Goal: Task Accomplishment & Management: Complete application form

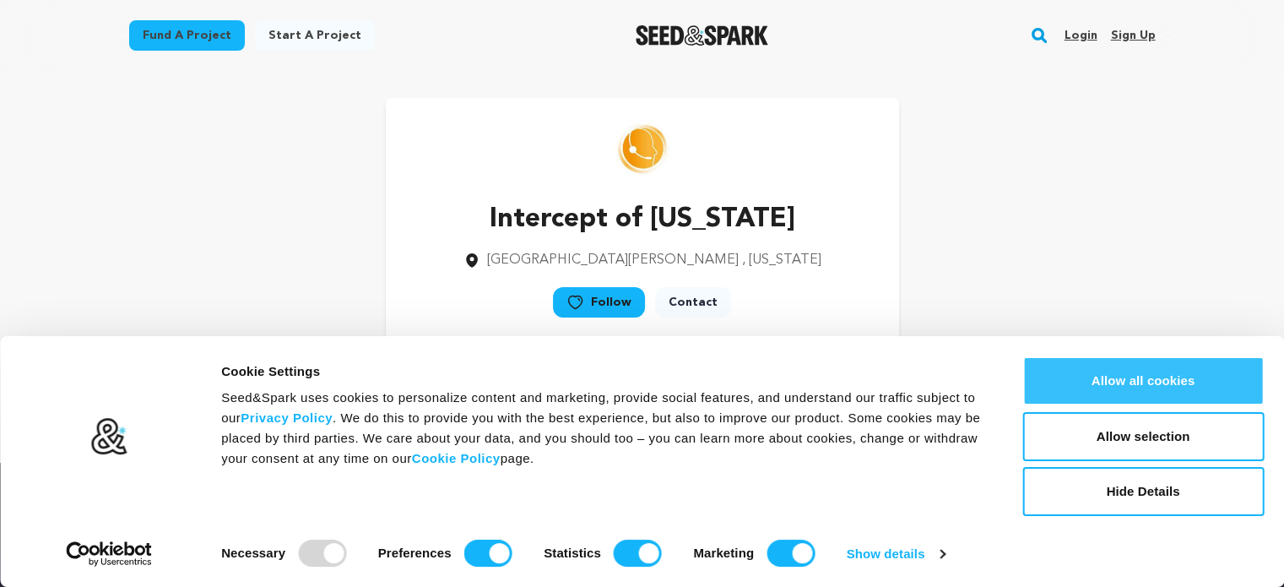
click at [1134, 367] on button "Allow all cookies" at bounding box center [1142, 380] width 241 height 49
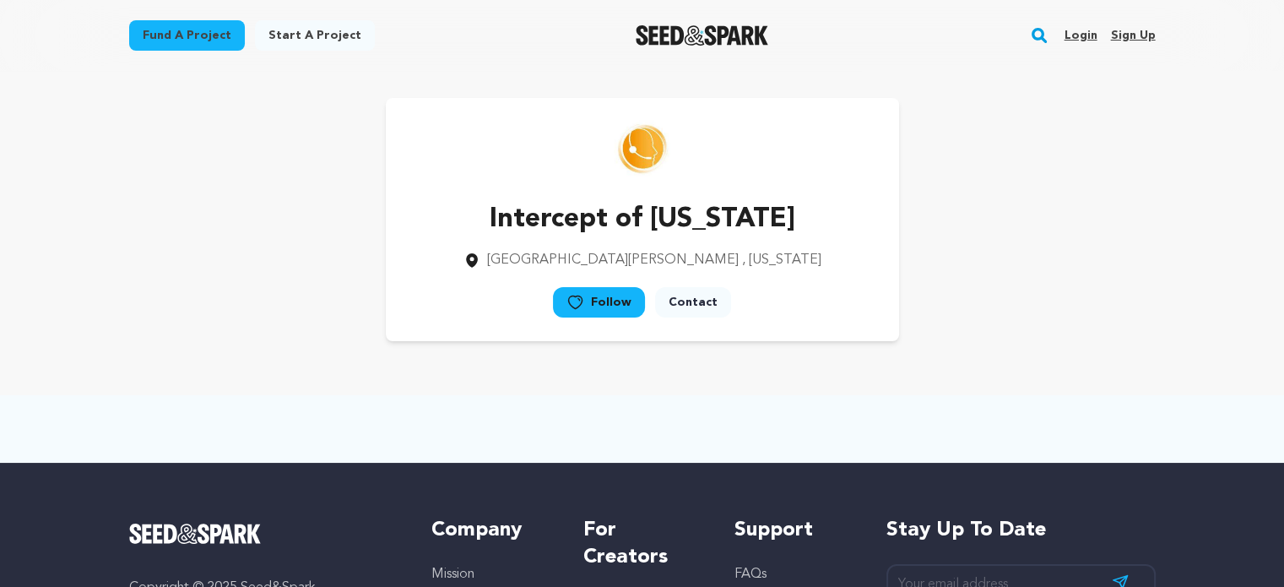
click at [1135, 36] on link "Sign up" at bounding box center [1132, 35] width 45 height 27
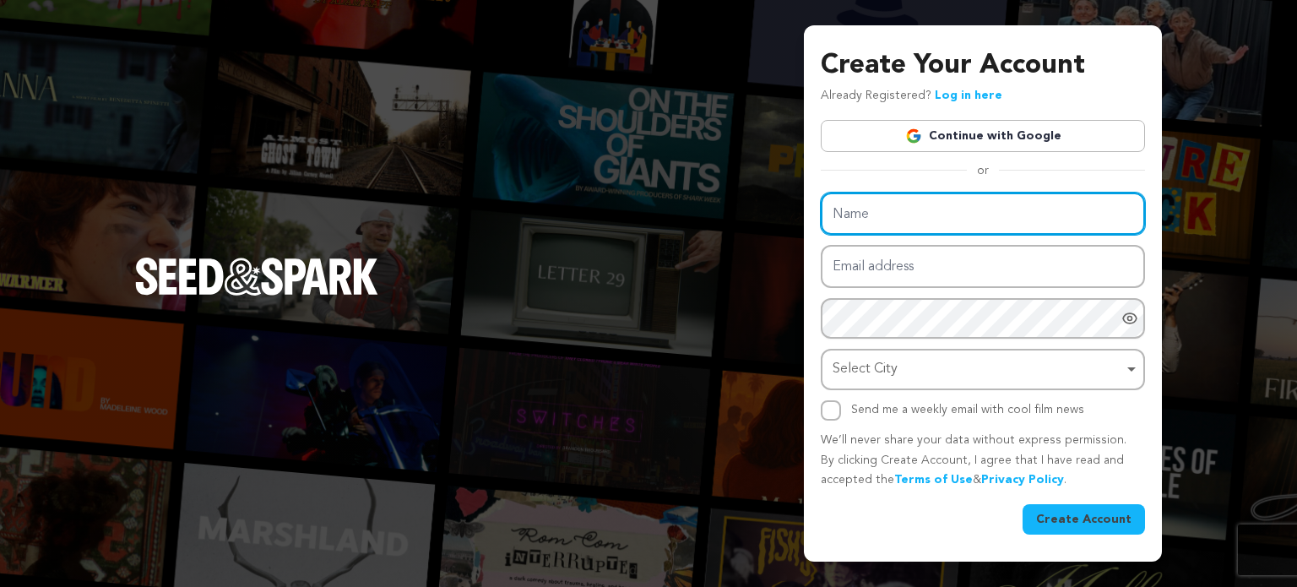
click at [927, 214] on input "Name" at bounding box center [983, 213] width 324 height 43
paste input "Meskay & Femtee Trading Company (Pvt) Ltd"
click at [946, 214] on input "Meskay & Femtee Trading Company (Pvt) Ltd" at bounding box center [983, 213] width 324 height 43
type input "Meskay & Femtee"
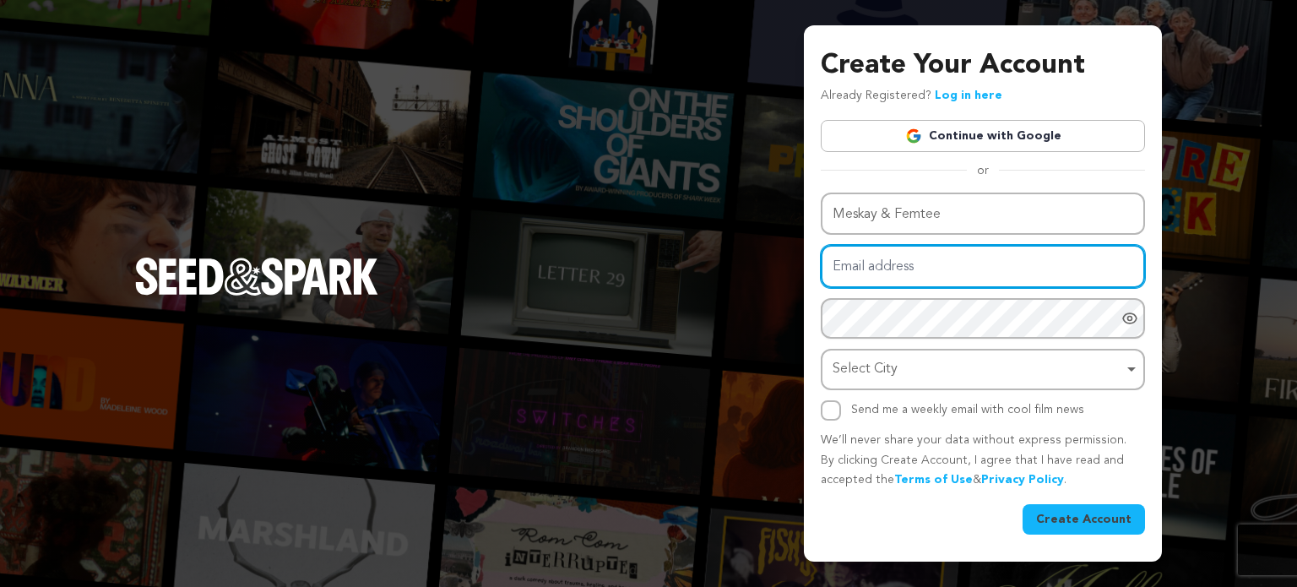
click at [941, 266] on input "Email address" at bounding box center [983, 266] width 324 height 43
paste input "meskayfemtee@illubd.com"
type input "meskayfemtee@illubd.com"
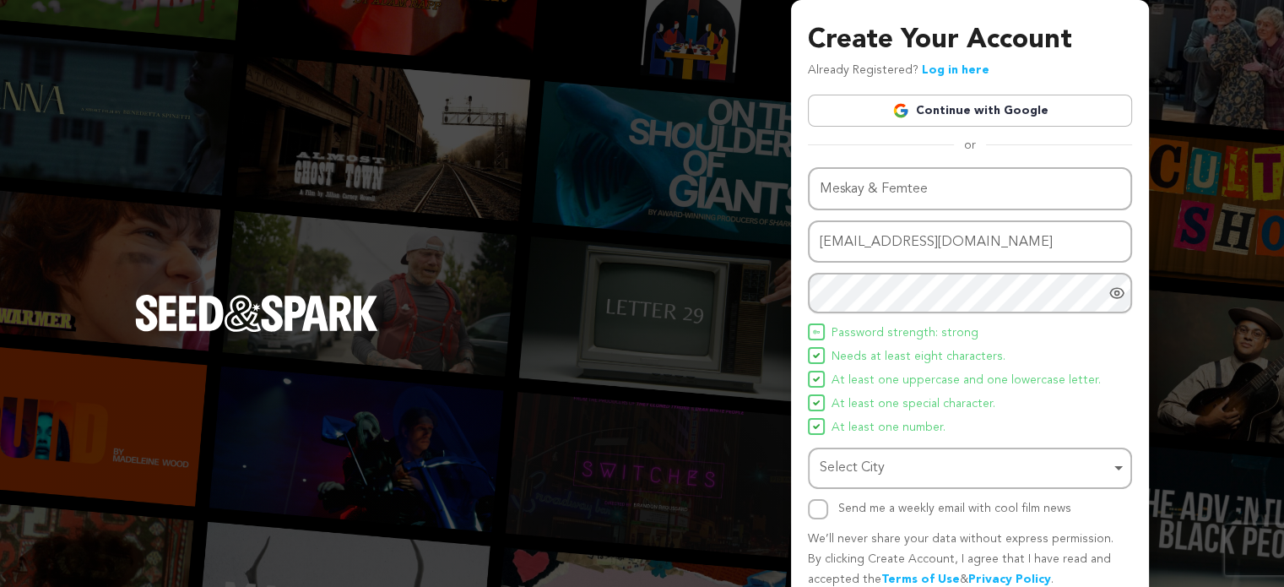
click at [897, 469] on div "Select City Remove item" at bounding box center [965, 468] width 290 height 24
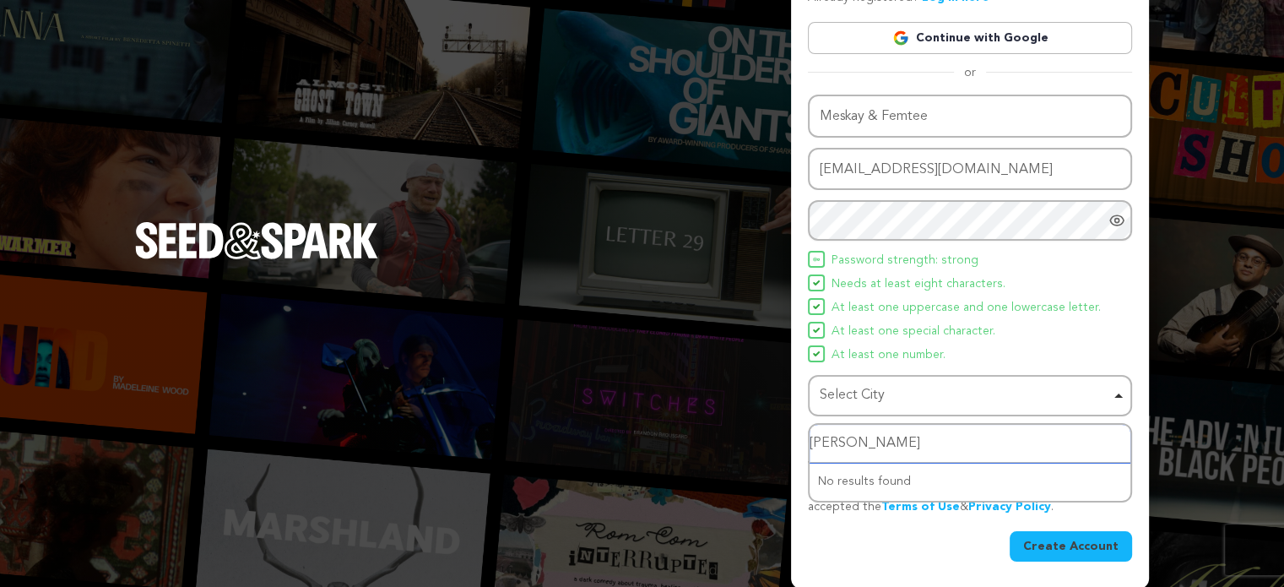
type input "Karac"
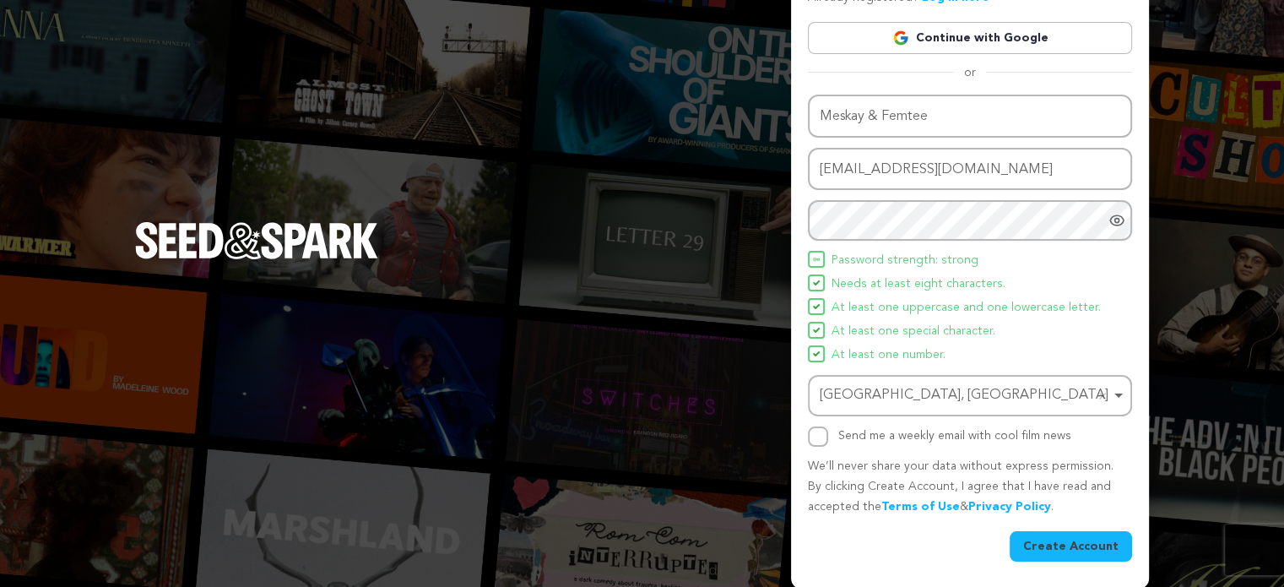
click at [1063, 537] on button "Create Account" at bounding box center [1071, 546] width 122 height 30
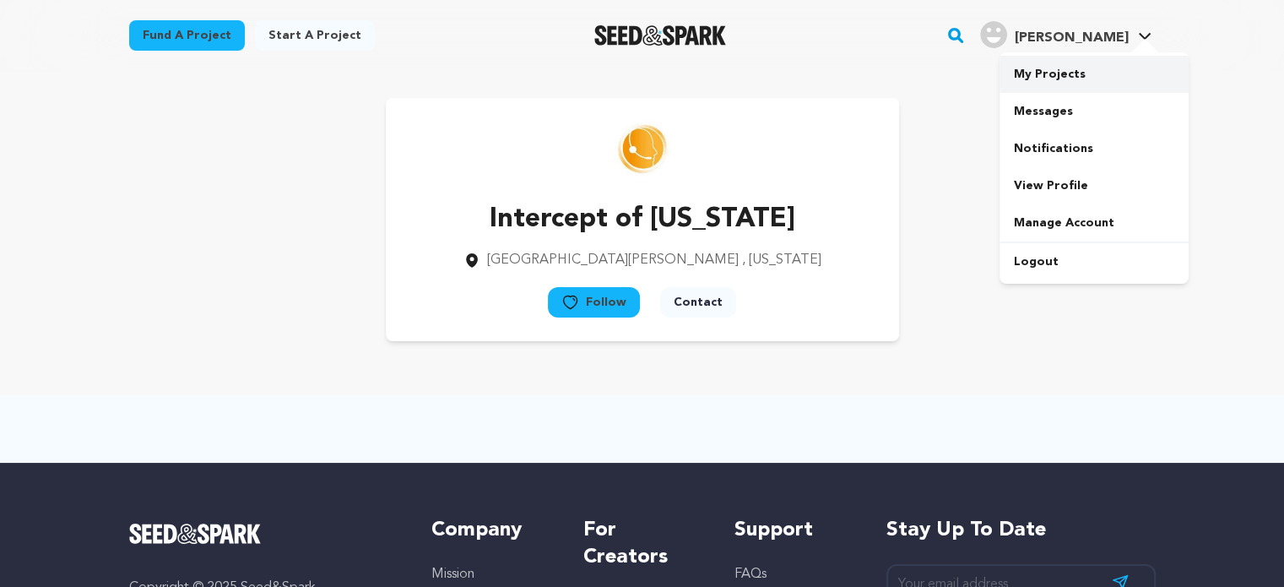
click at [1079, 81] on link "My Projects" at bounding box center [1094, 74] width 189 height 37
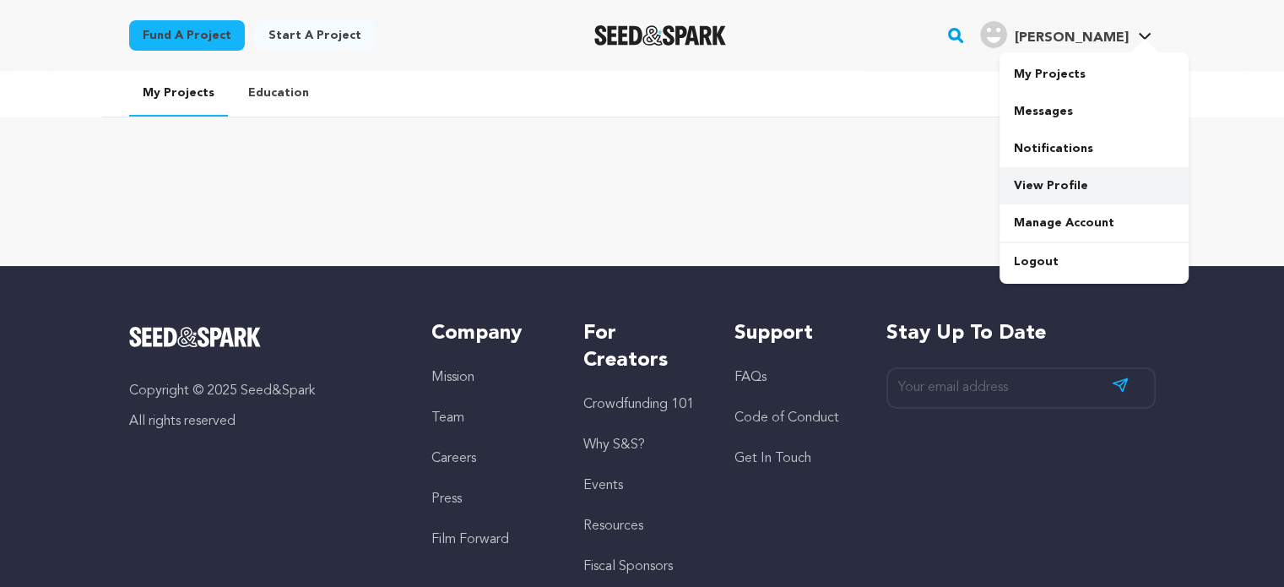
click at [1052, 183] on link "View Profile" at bounding box center [1094, 185] width 189 height 37
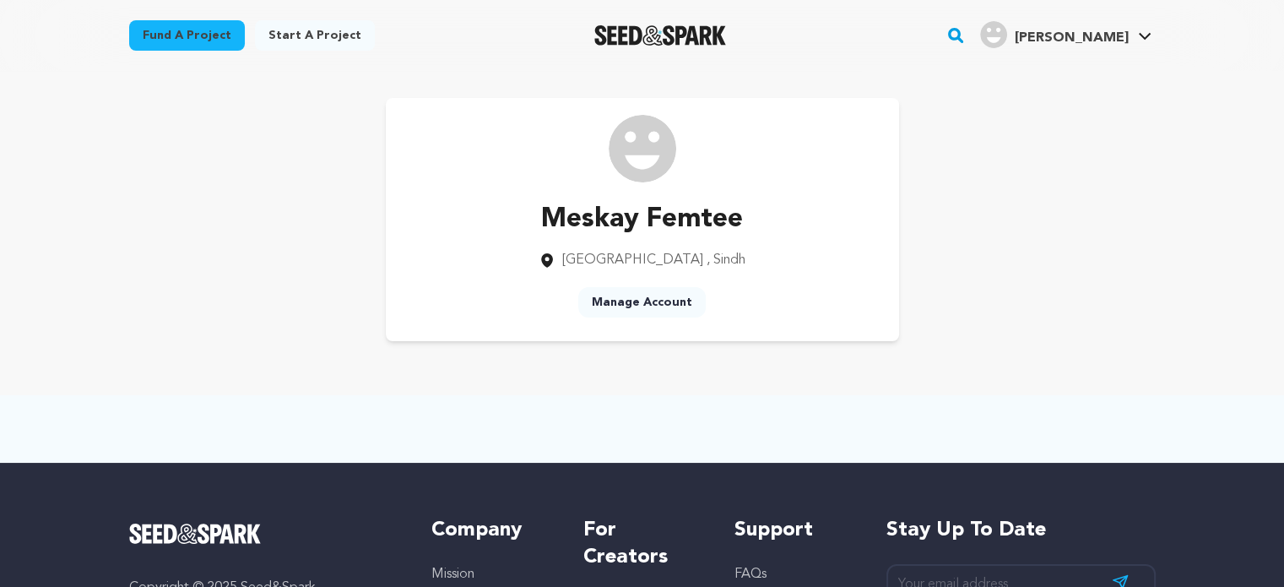
click at [663, 302] on link "Manage Account" at bounding box center [641, 302] width 127 height 30
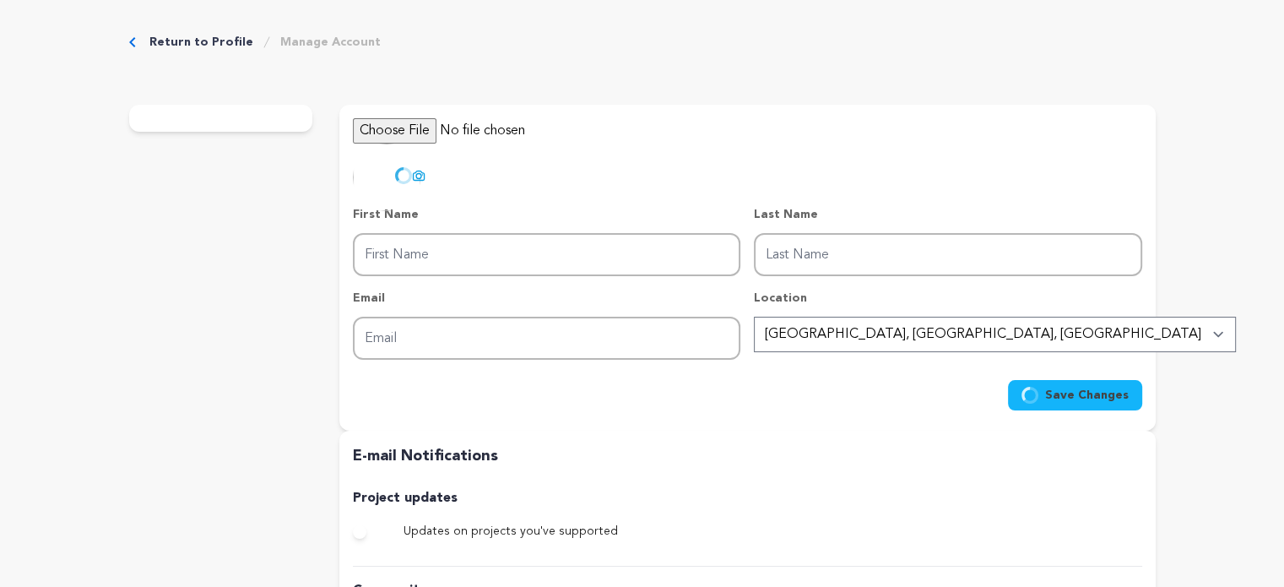
type input "Meskay"
type input "Femtee"
type input "meskayfemtee@illubd.com"
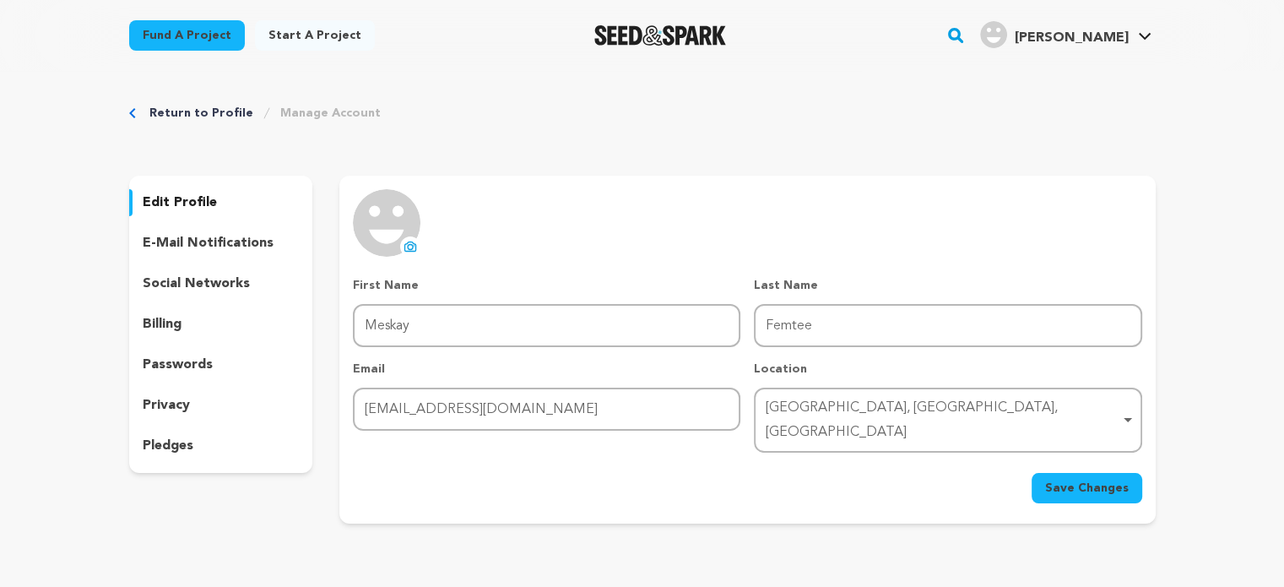
click at [404, 243] on icon at bounding box center [411, 247] width 14 height 14
click at [1078, 479] on span "Save Changes" at bounding box center [1087, 487] width 84 height 17
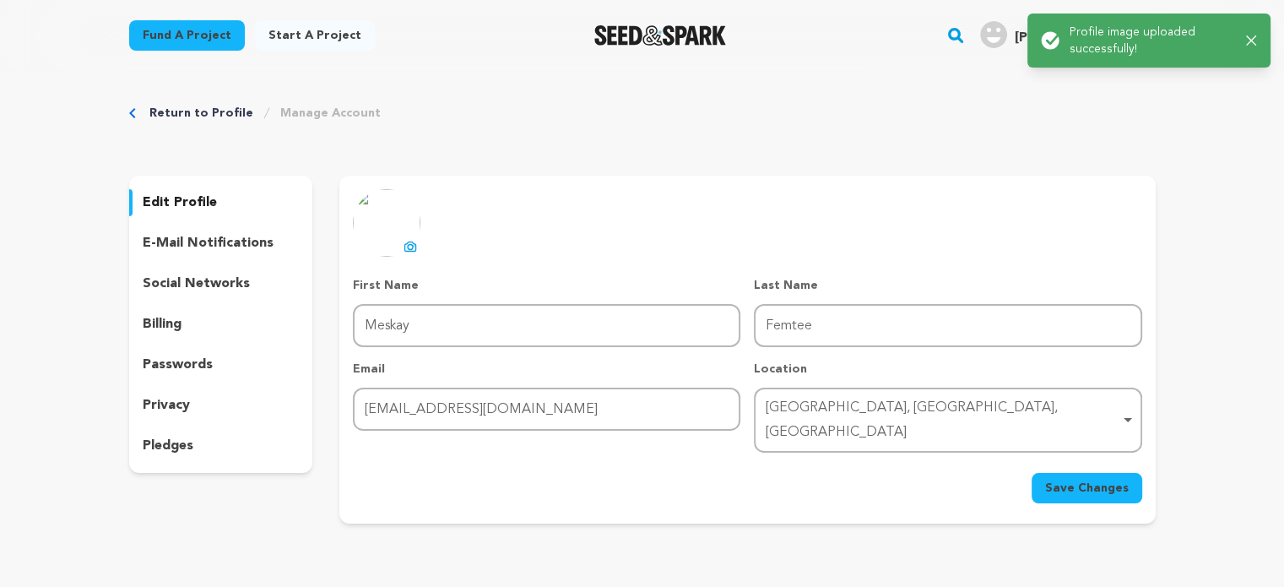
click at [1072, 479] on span "Save Changes" at bounding box center [1087, 487] width 84 height 17
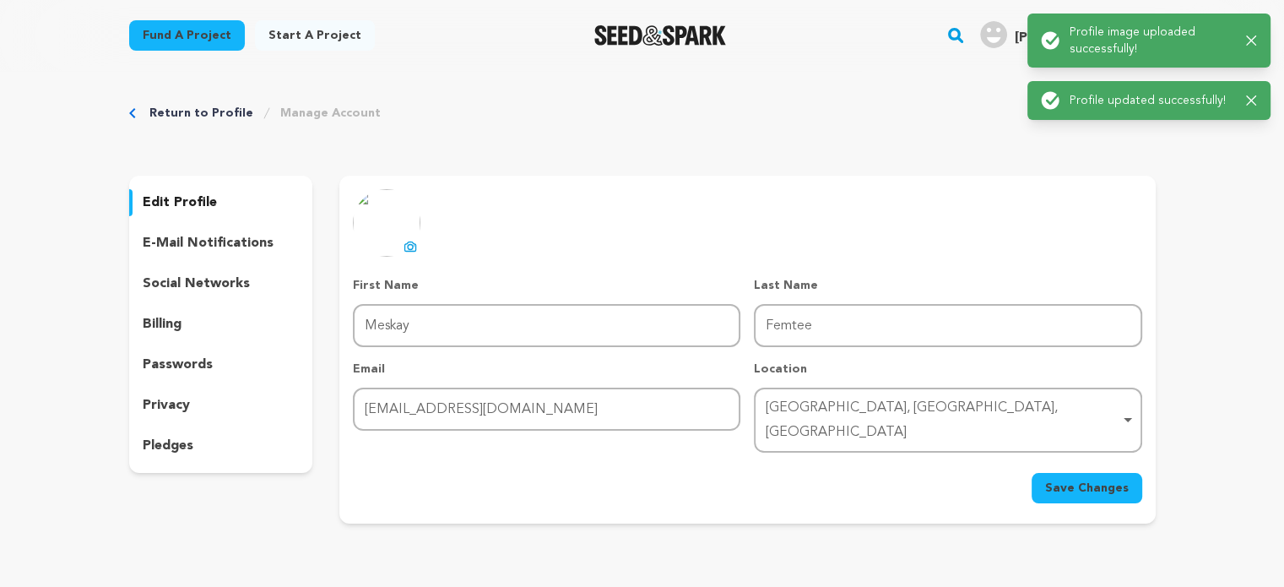
click at [226, 283] on p "social networks" at bounding box center [196, 284] width 107 height 20
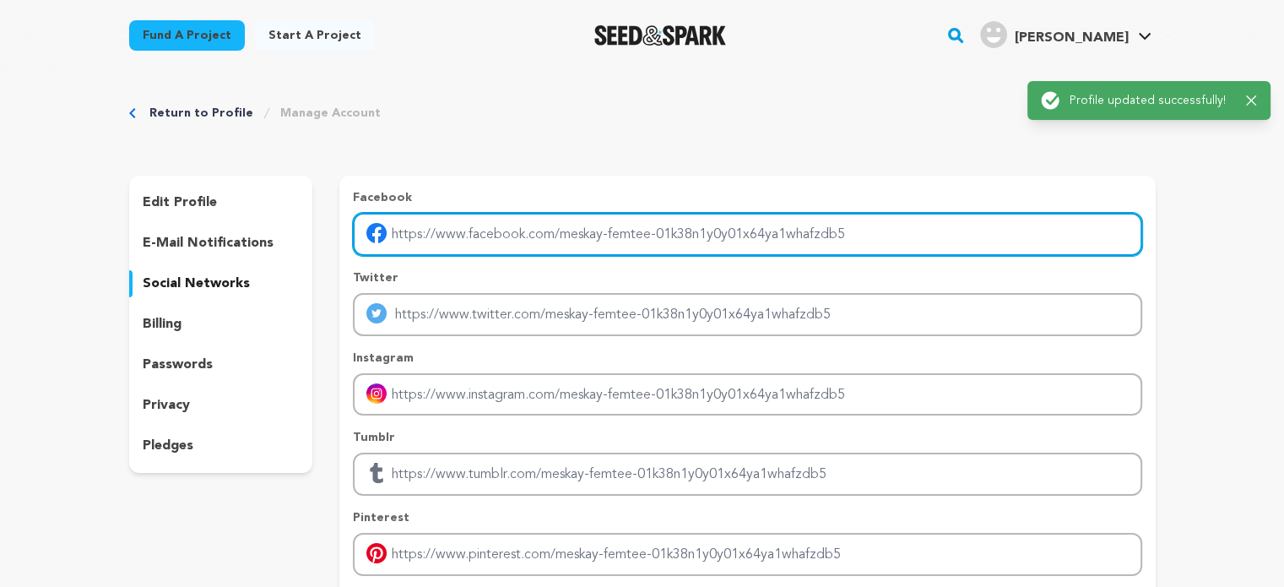
click at [523, 232] on input "Enter facebook profile link" at bounding box center [747, 234] width 788 height 43
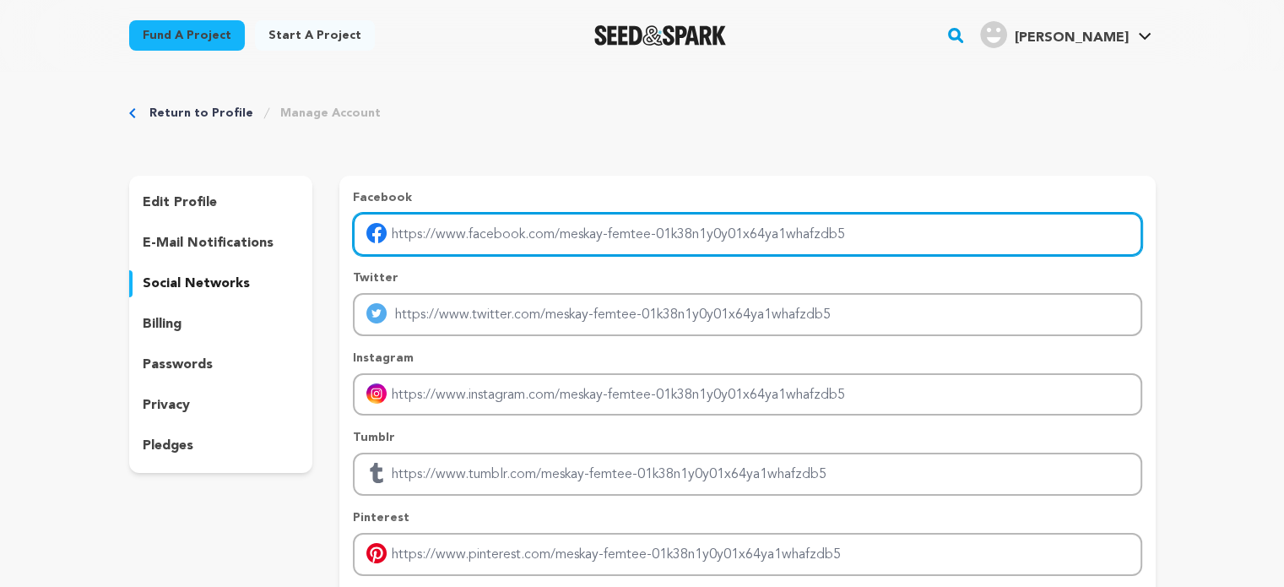
paste input "https://www.facebook.com/MFTC.Pakistan/"
type input "https://www.facebook.com/MFTC.Pakistan/"
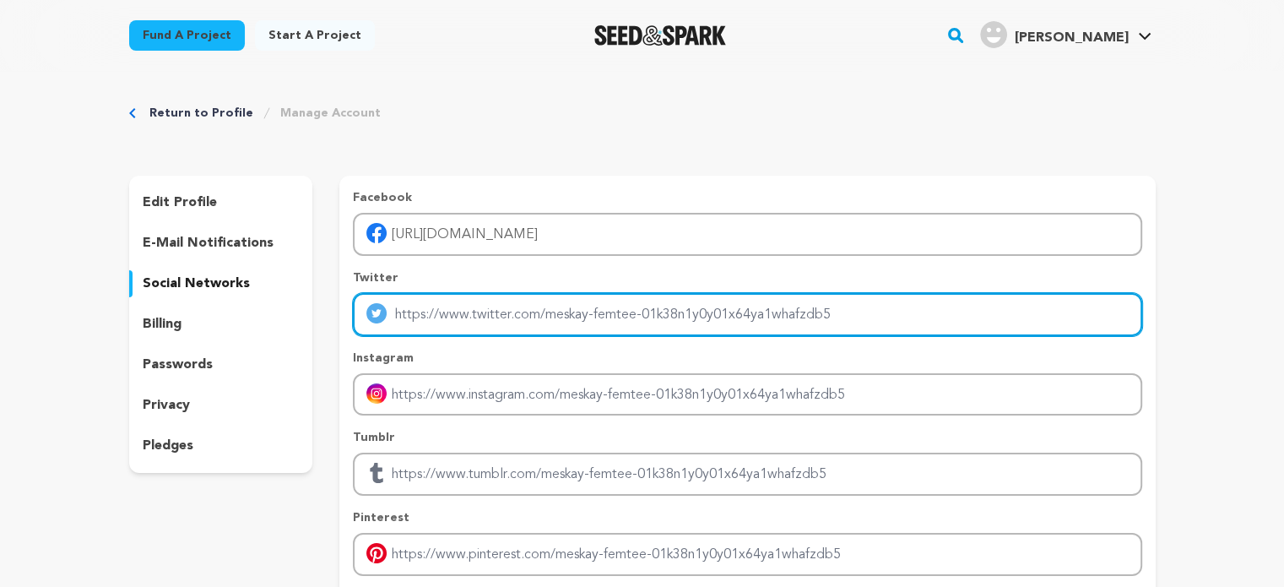
paste input "https://x.com/mftcpakistan"
type input "https://x.com/mftcpakistan"
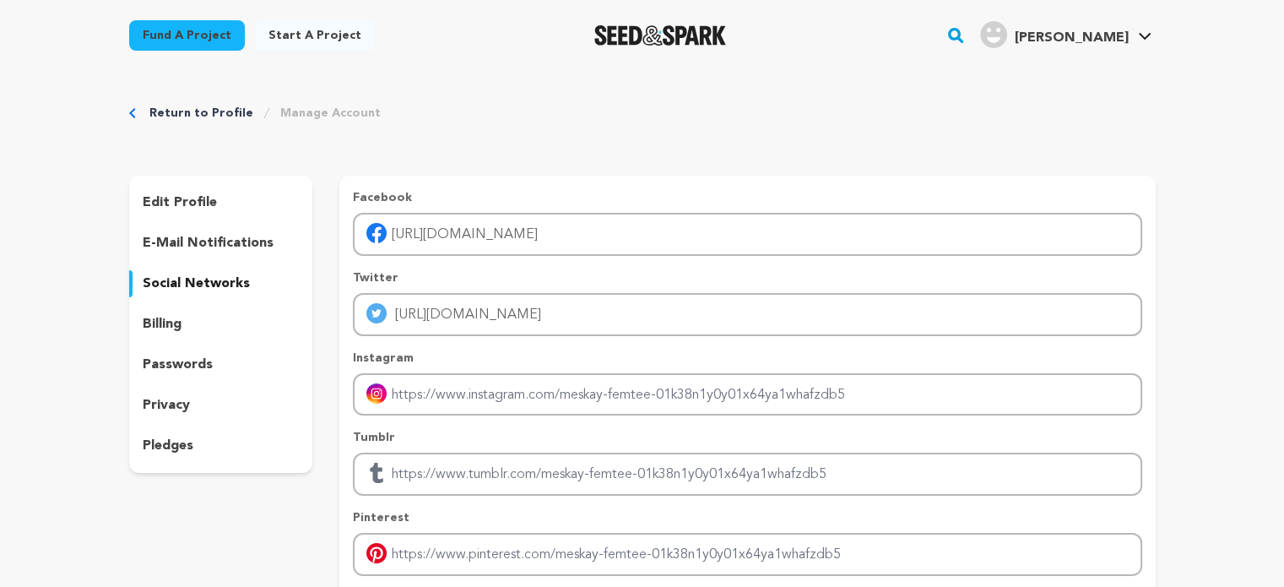
scroll to position [337, 0]
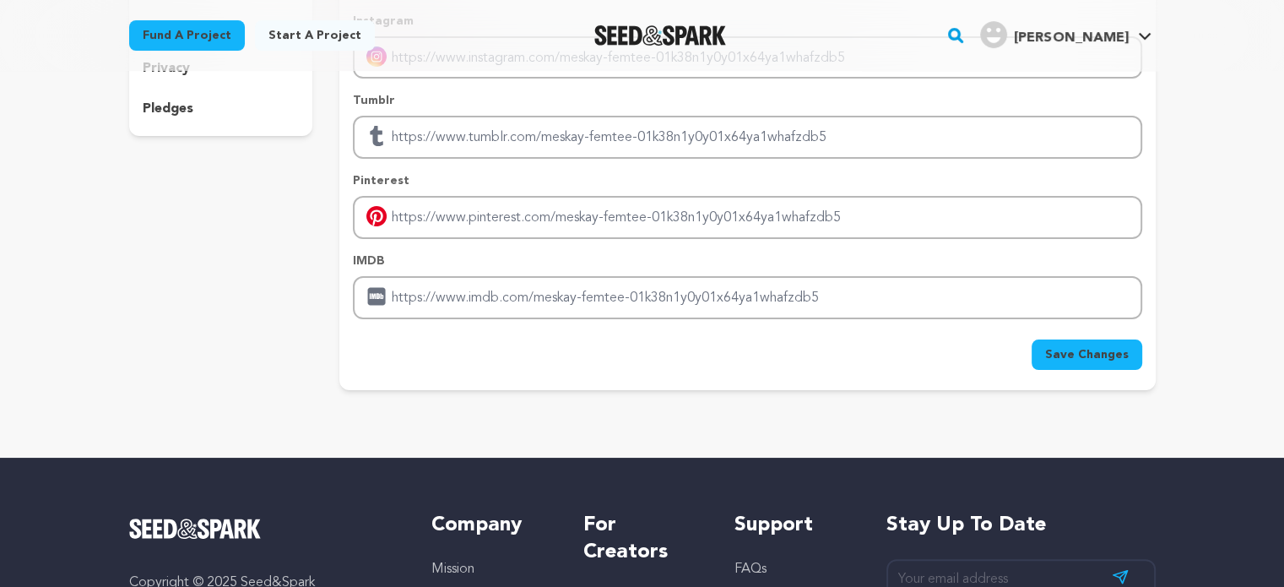
click at [1068, 339] on button "Save Changes" at bounding box center [1087, 354] width 111 height 30
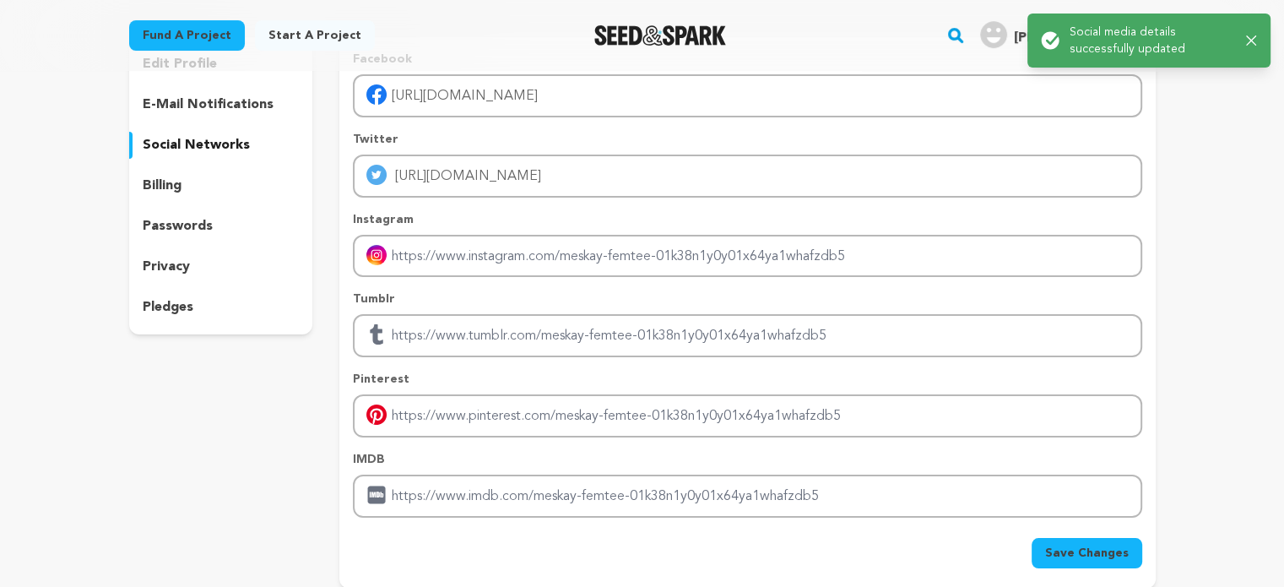
scroll to position [0, 0]
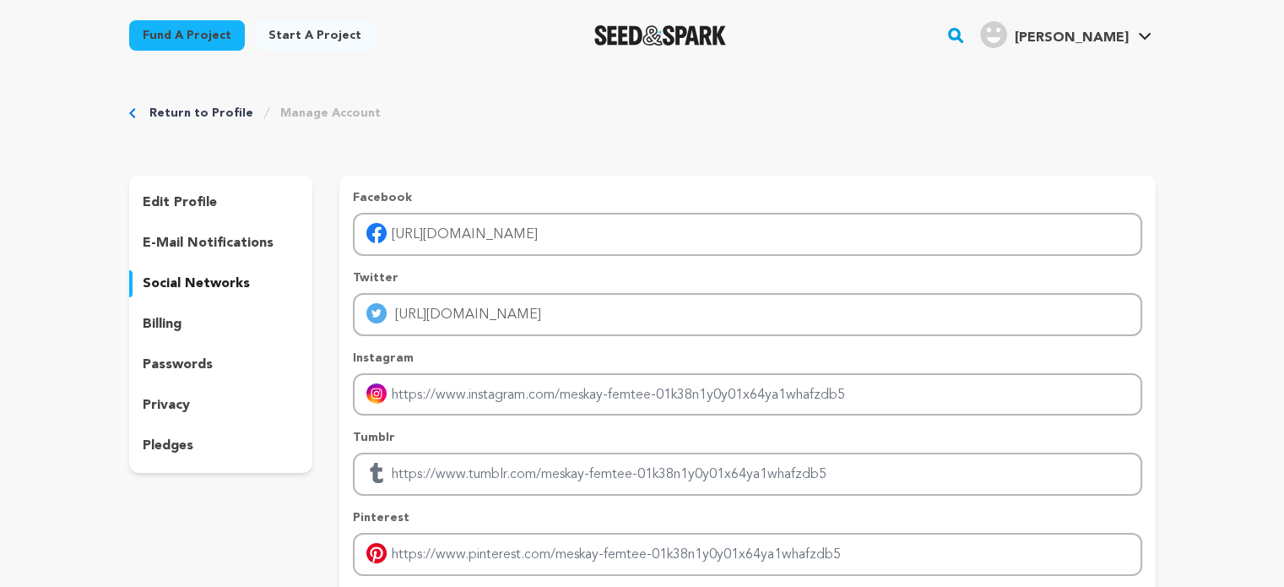
click at [180, 396] on p "privacy" at bounding box center [166, 405] width 47 height 20
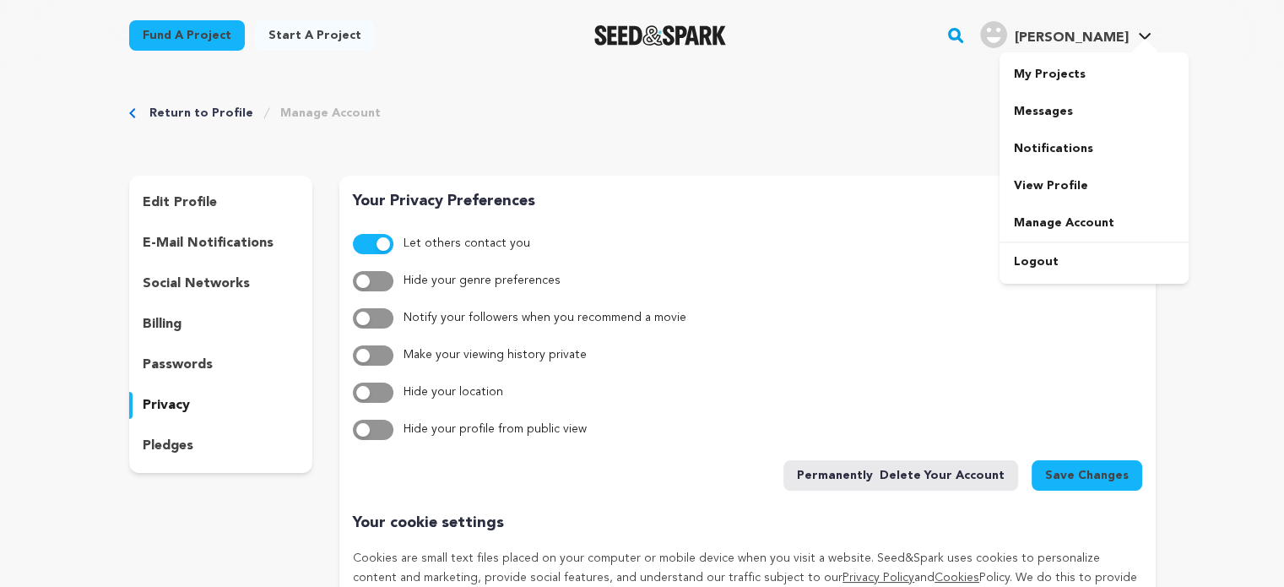
click at [1124, 43] on span "[PERSON_NAME]" at bounding box center [1071, 38] width 114 height 14
click at [1118, 37] on span "[PERSON_NAME]" at bounding box center [1071, 38] width 114 height 14
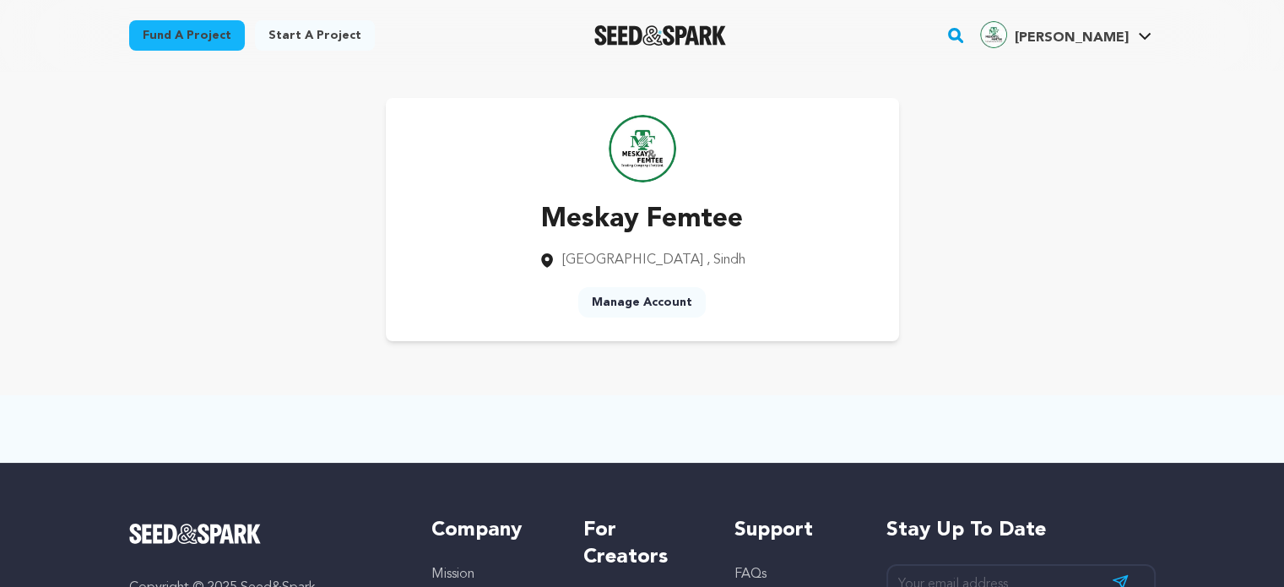
click at [271, 31] on link "Start a project" at bounding box center [315, 35] width 120 height 30
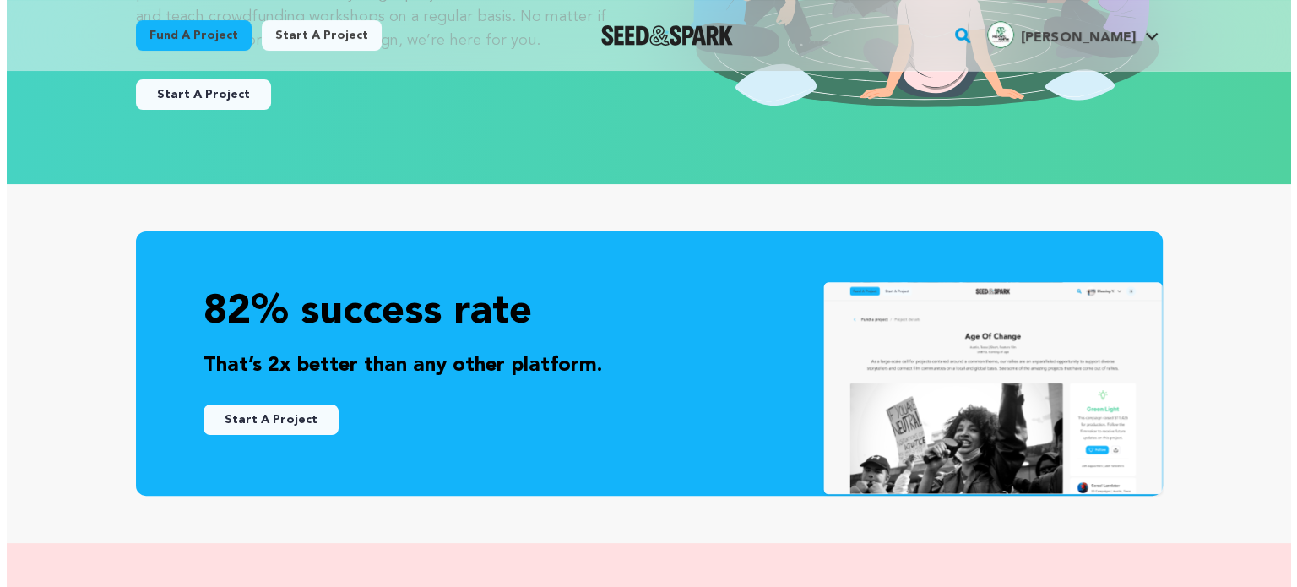
scroll to position [422, 0]
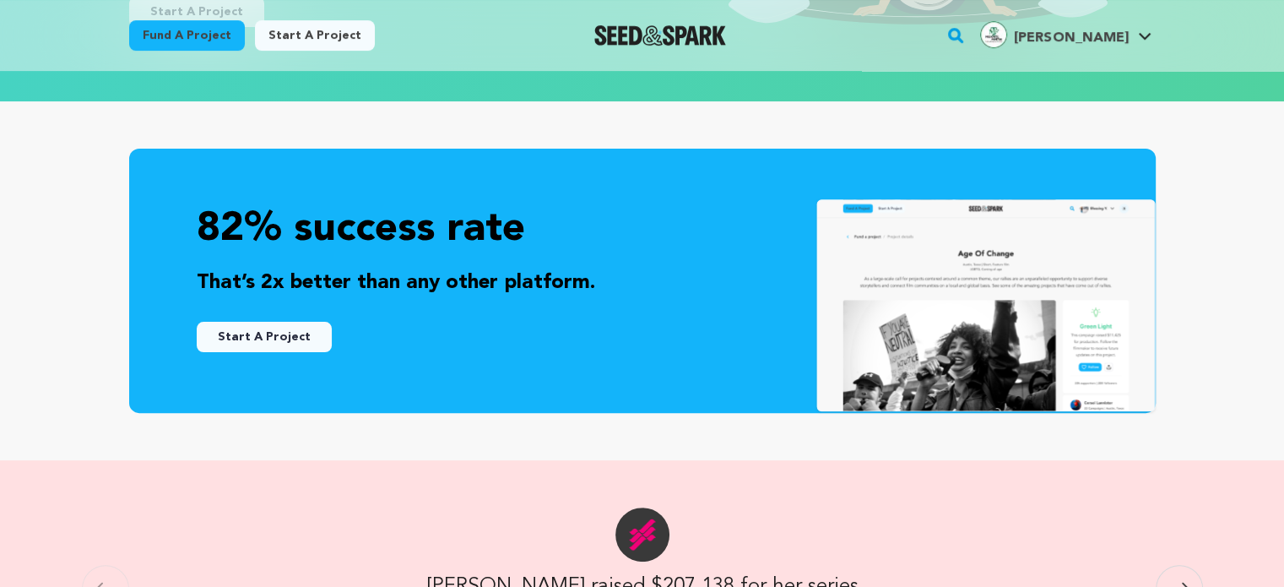
click at [309, 331] on button "Start A Project" at bounding box center [264, 337] width 135 height 30
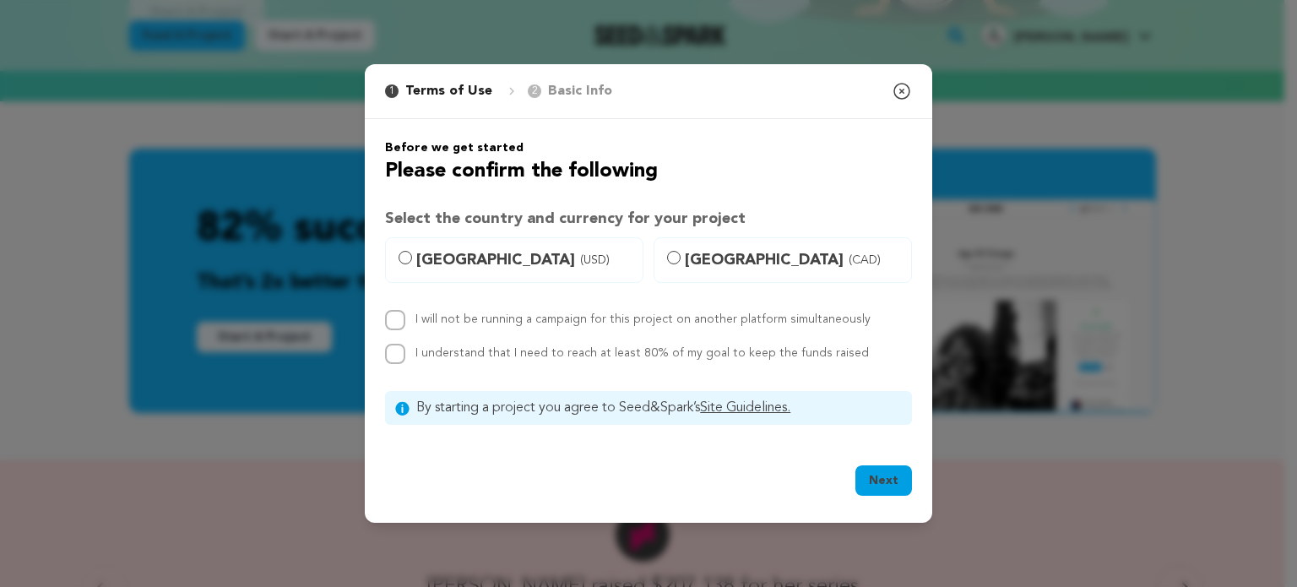
click at [472, 254] on span "[GEOGRAPHIC_DATA] (USD)" at bounding box center [524, 260] width 216 height 24
click at [412, 254] on input "[GEOGRAPHIC_DATA] (USD)" at bounding box center [405, 258] width 14 height 14
radio input "true"
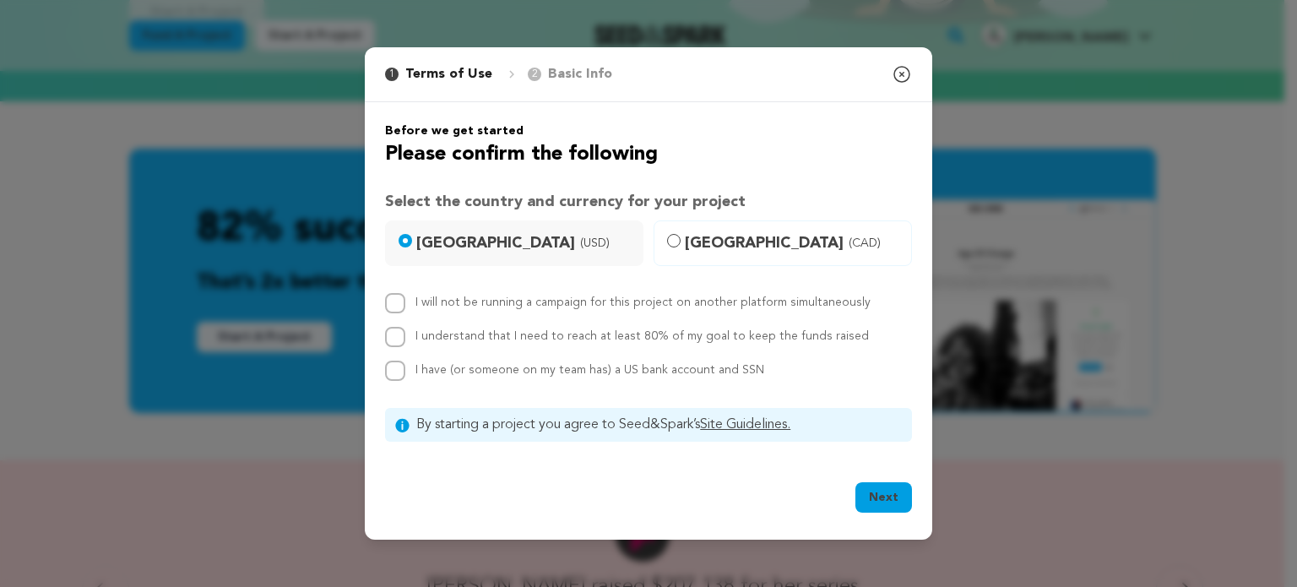
click at [561, 74] on p "Basic Info" at bounding box center [580, 74] width 64 height 20
click at [400, 302] on input "I will not be running a campaign for this project on another platform simultane…" at bounding box center [395, 303] width 20 height 20
checkbox input "true"
click at [883, 499] on button "Next" at bounding box center [883, 497] width 57 height 30
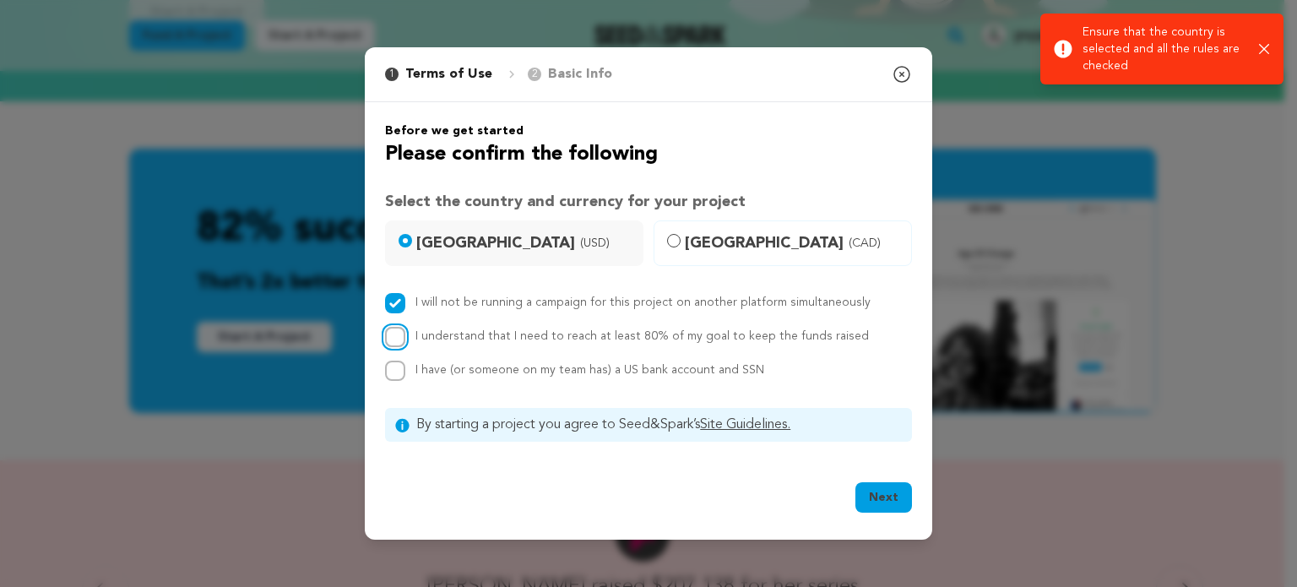
click at [400, 339] on input "I understand that I need to reach at least 80% of my goal to keep the funds rai…" at bounding box center [395, 337] width 20 height 20
checkbox input "true"
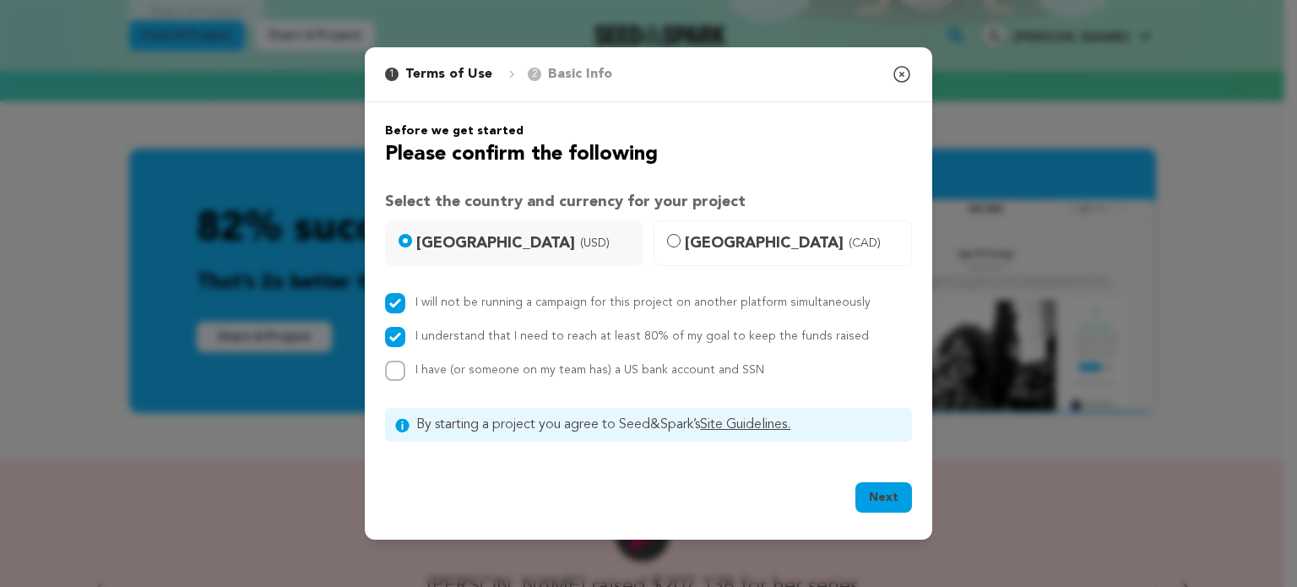
click at [408, 373] on div "I have (or someone on my team has) a US bank account and SSN" at bounding box center [648, 370] width 527 height 20
click at [402, 368] on input "I have (or someone on my team has) a US bank account and SSN" at bounding box center [395, 370] width 20 height 20
checkbox input "true"
click at [873, 496] on button "Next" at bounding box center [883, 497] width 57 height 30
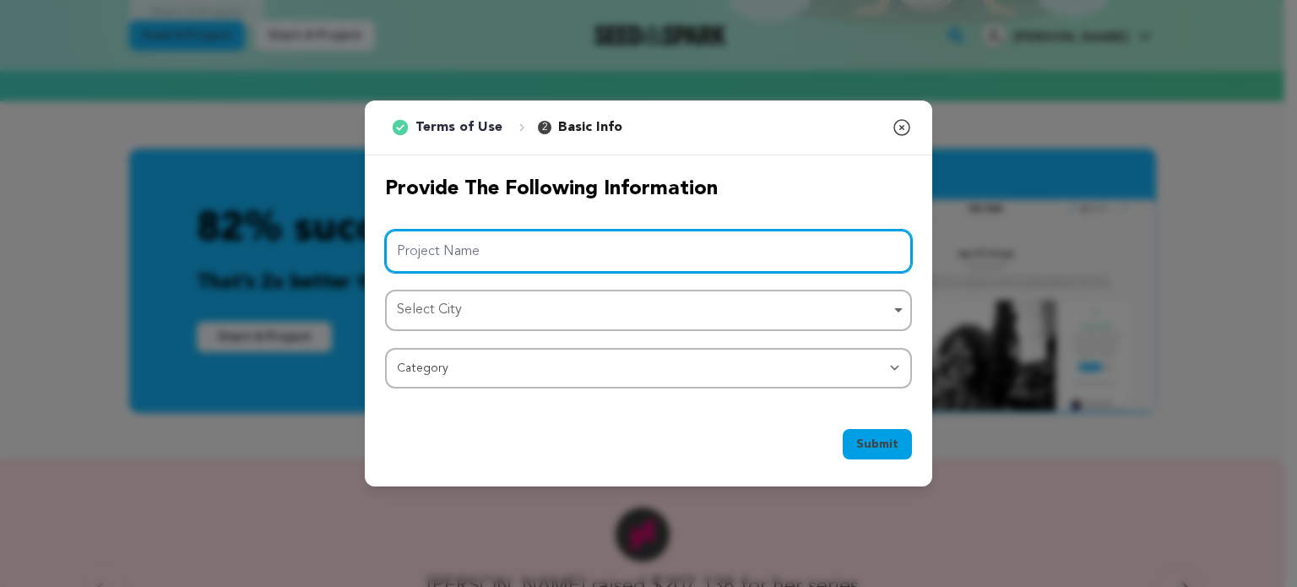
click at [510, 254] on input "Project Name" at bounding box center [648, 251] width 527 height 43
click at [531, 310] on div "Select City Remove item" at bounding box center [643, 310] width 493 height 24
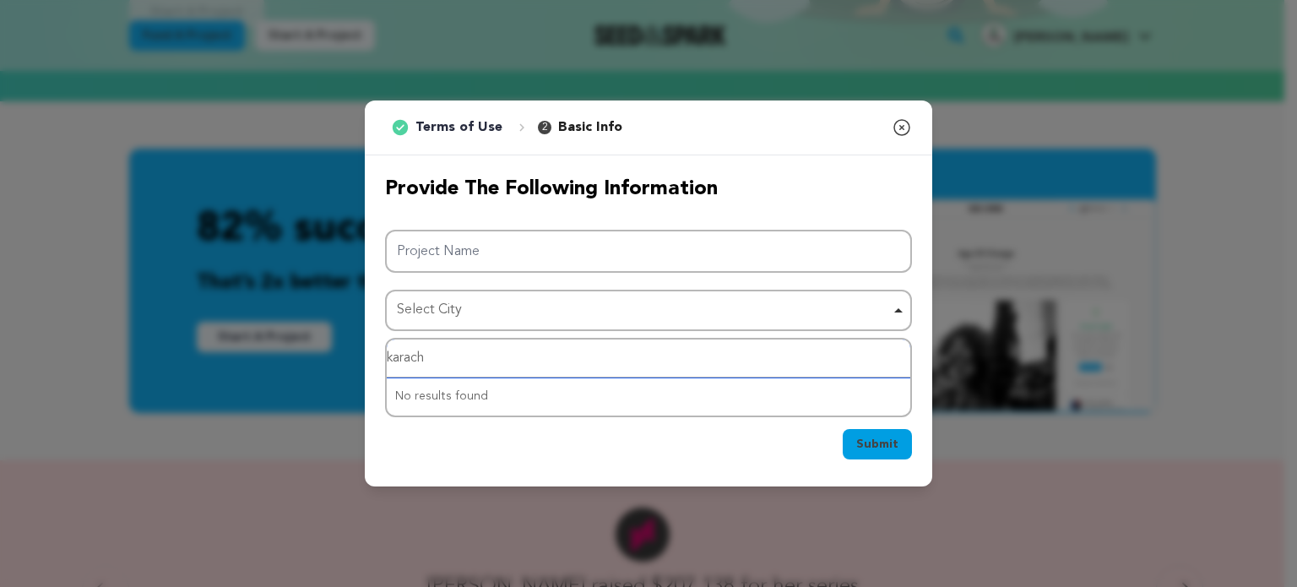
type input "karachi"
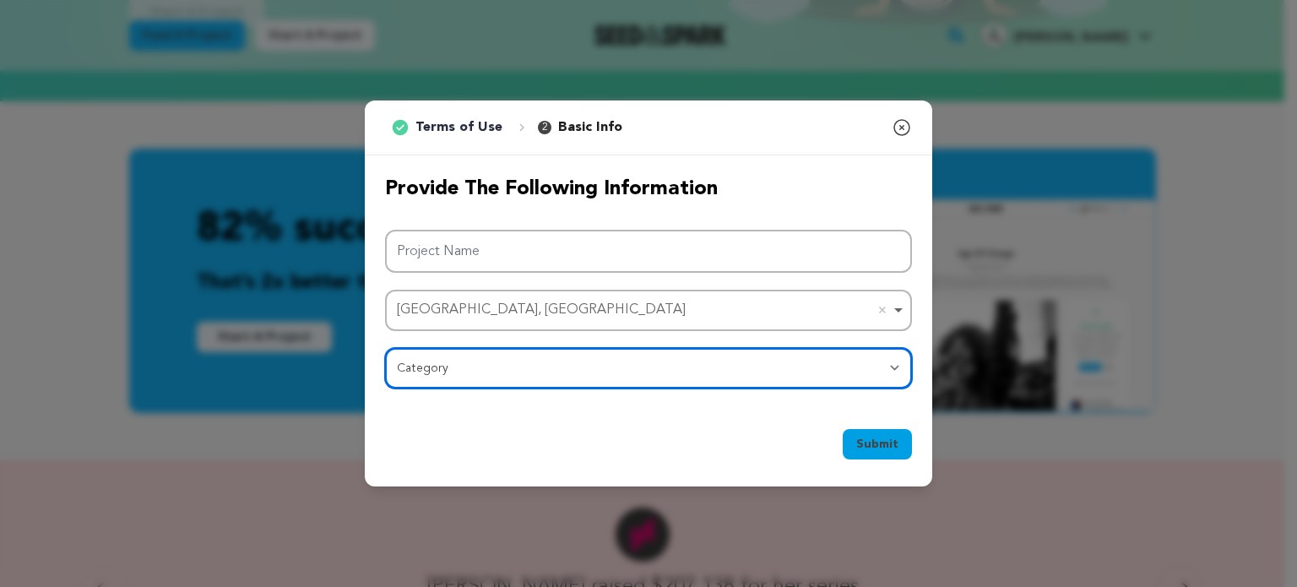
click at [528, 375] on select "Category Film Feature Film Short Series Film Festival Company Music Video VR Ex…" at bounding box center [648, 368] width 527 height 41
select select "10117"
click at [385, 348] on select "Category Film Feature Film Short Series Film Festival Company Music Video VR Ex…" at bounding box center [648, 368] width 527 height 41
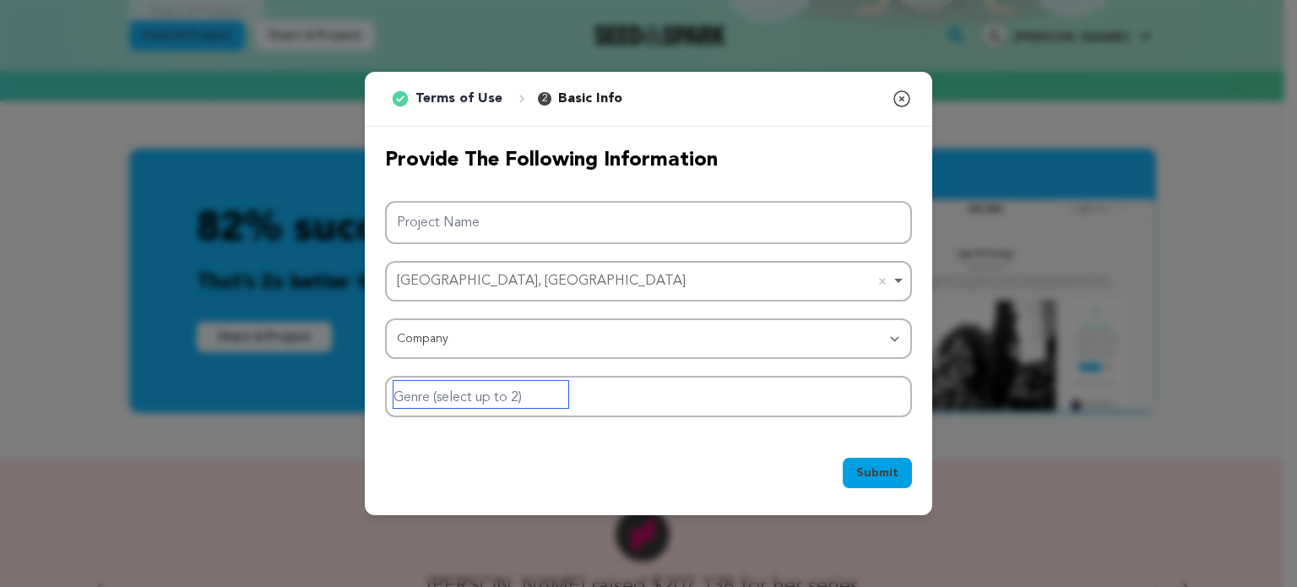
click at [512, 404] on input "Genre (select up to 2)" at bounding box center [480, 394] width 175 height 27
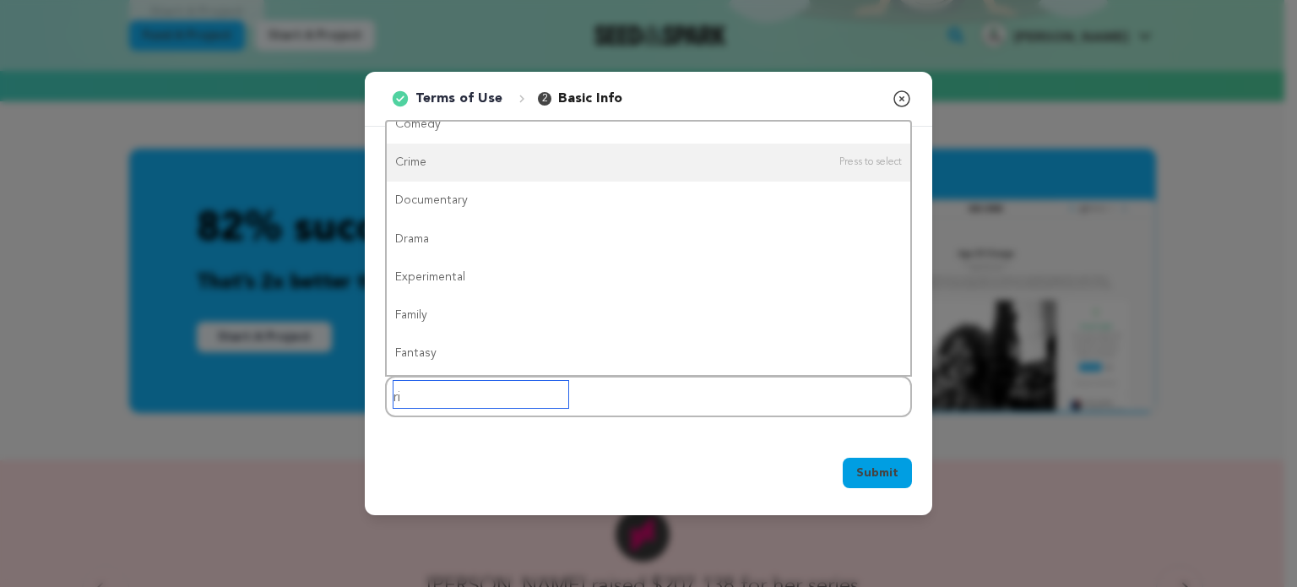
scroll to position [0, 0]
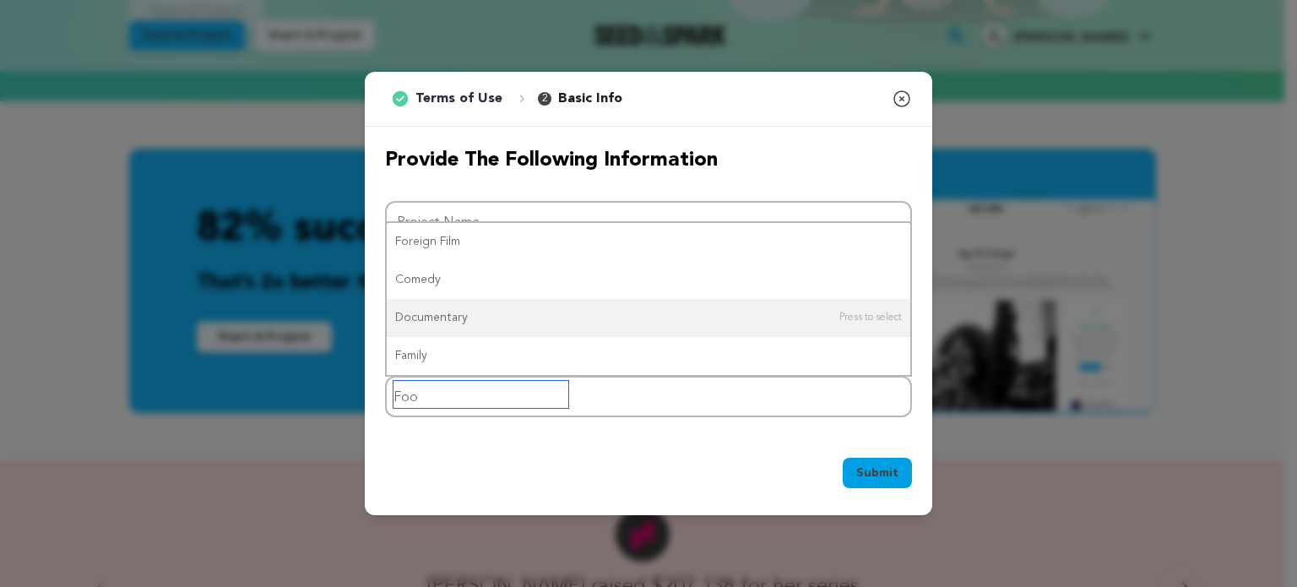
type input "Food"
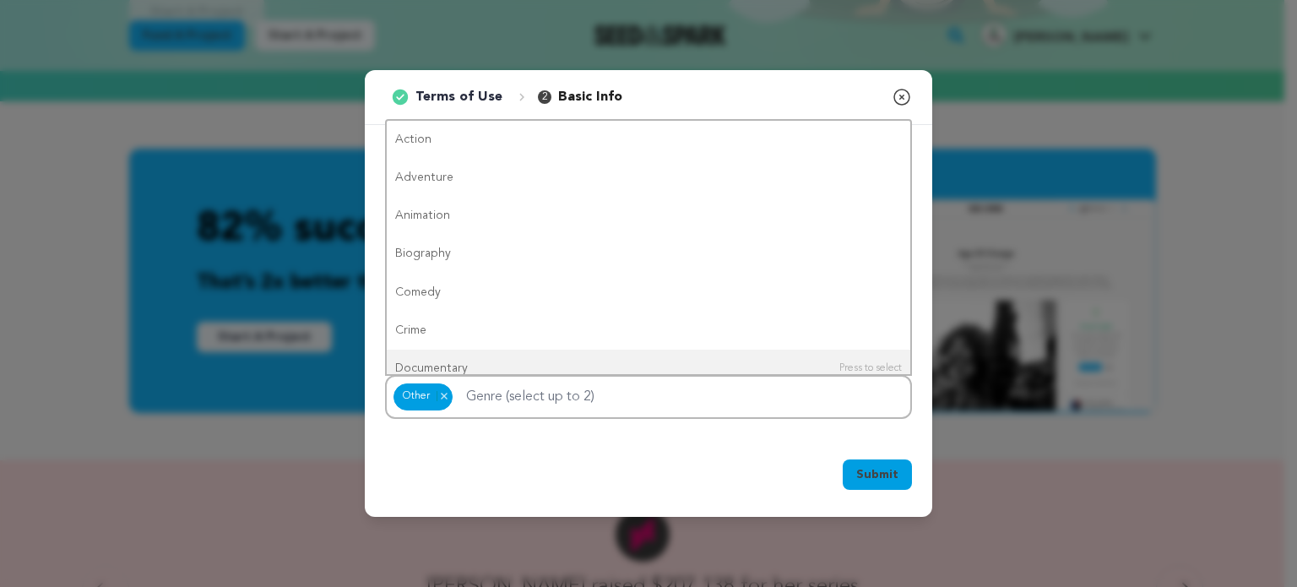
click at [665, 447] on div "Submit Ok, Got it" at bounding box center [648, 478] width 567 height 78
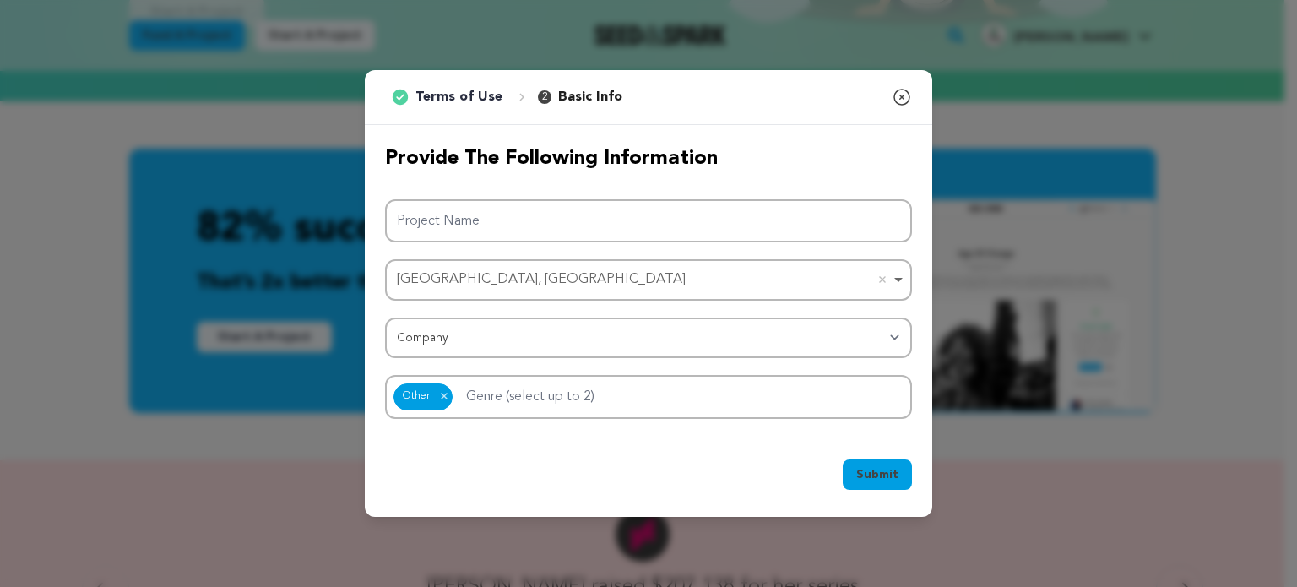
click at [630, 399] on div "Other Other Remove item" at bounding box center [648, 397] width 527 height 44
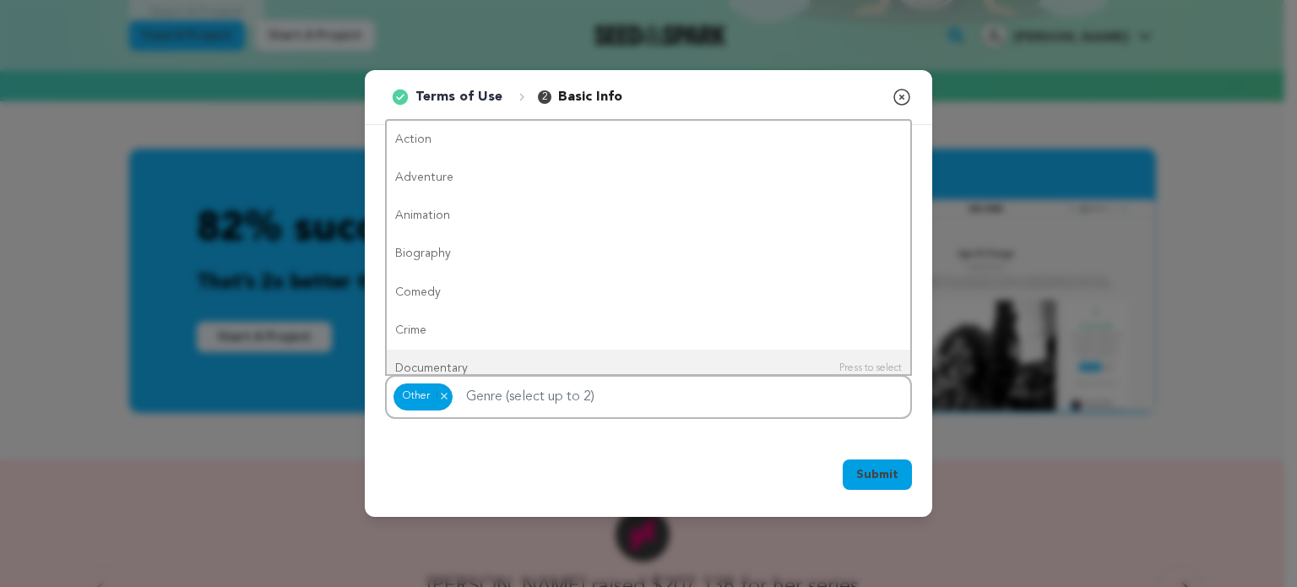
click at [616, 479] on div "Submit Ok, Got it" at bounding box center [648, 477] width 527 height 37
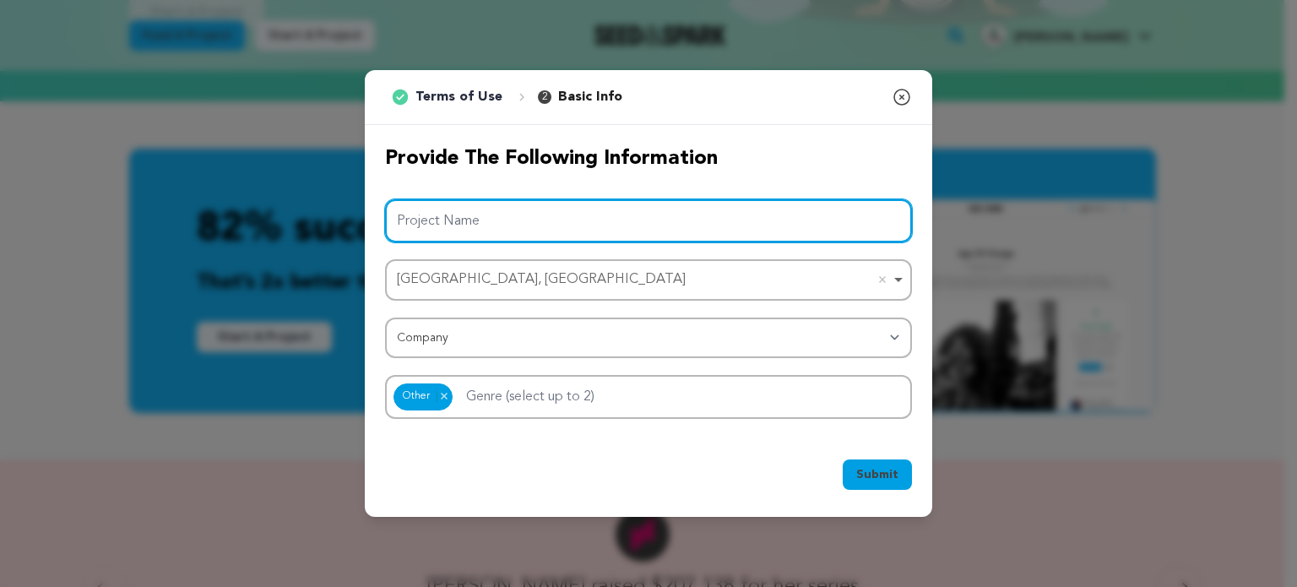
click at [513, 212] on input "Project Name" at bounding box center [648, 220] width 527 height 43
paste input "Meskay & Femtee Trading Company (Pvt) Ltd"
type input "Meskay & Femtee Trading Company (Pvt) Ltd"
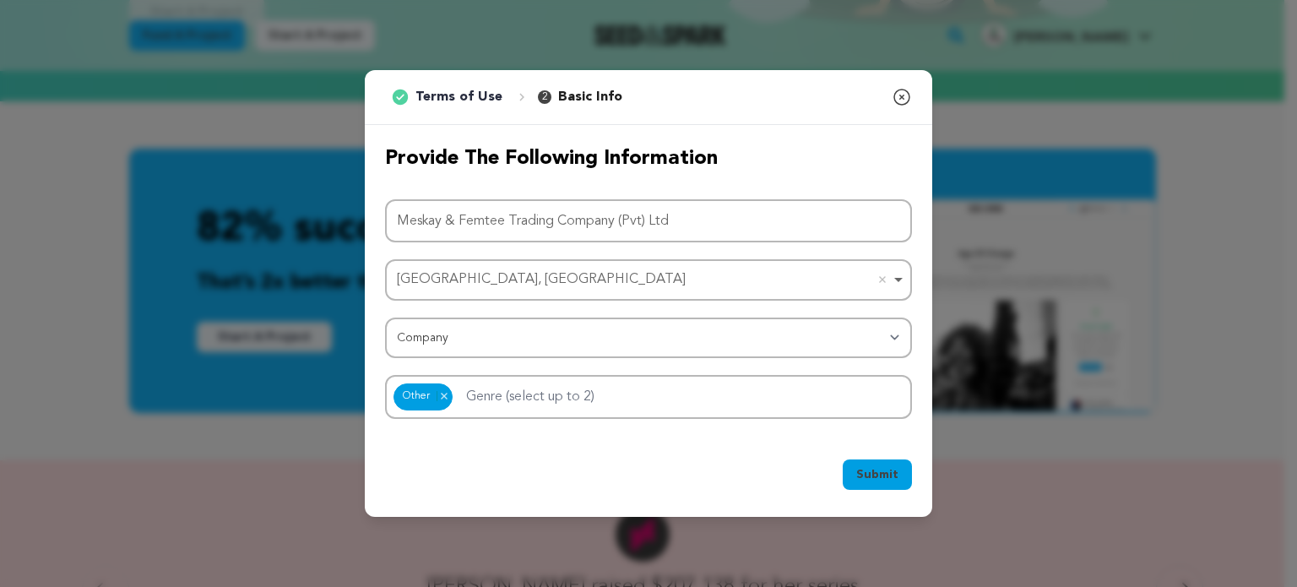
click at [886, 475] on span "Submit" at bounding box center [877, 474] width 42 height 17
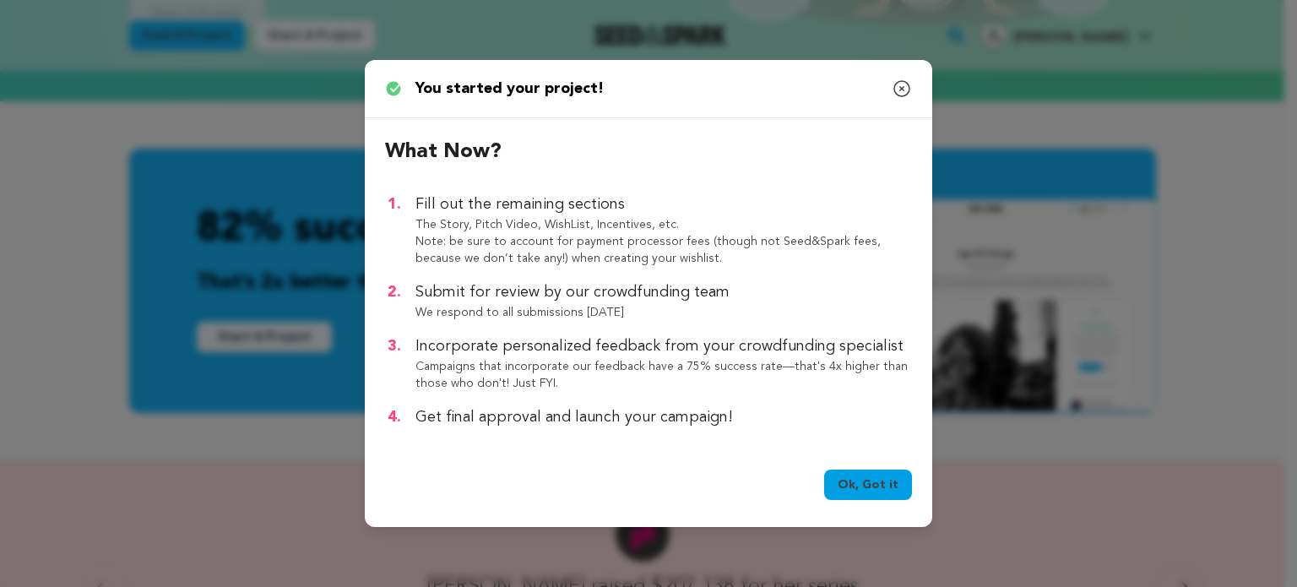
click at [853, 474] on link "Ok, Got it" at bounding box center [868, 484] width 88 height 30
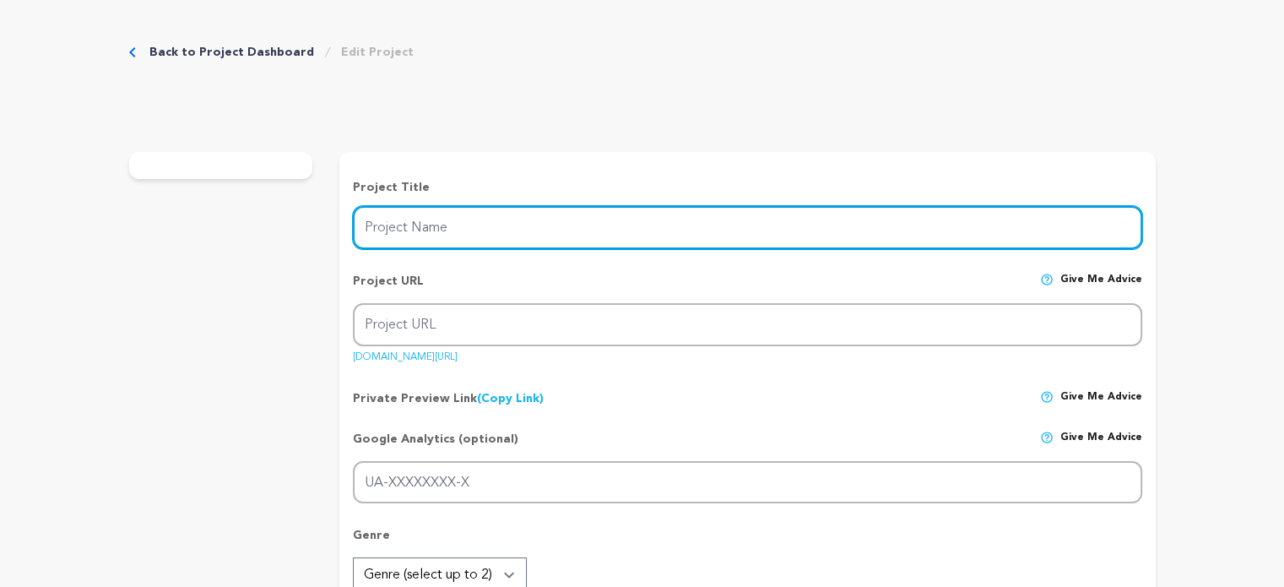
click at [560, 221] on input "Project Name" at bounding box center [747, 227] width 788 height 43
paste input "Meskay & Femtee Trading Company (Pvt) Ltd"
type input "Meskay & Femtee Trading Company (Pvt) Ltd"
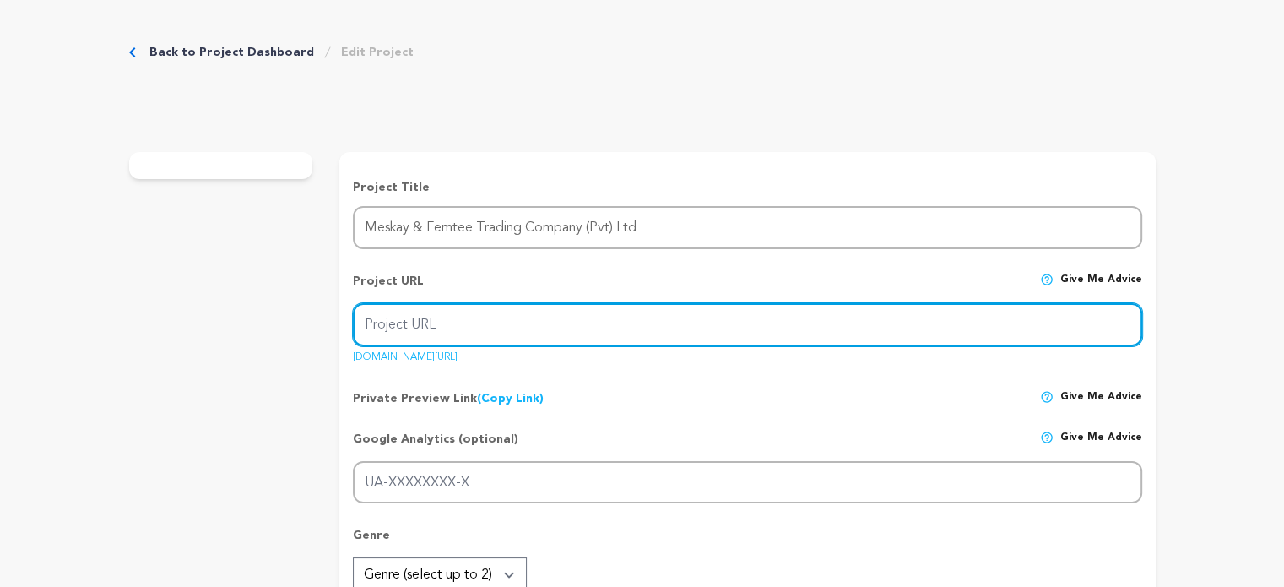
click at [462, 318] on input "Project URL" at bounding box center [747, 324] width 788 height 43
type input "meskay-femtee-trading-company-pvt-ltd"
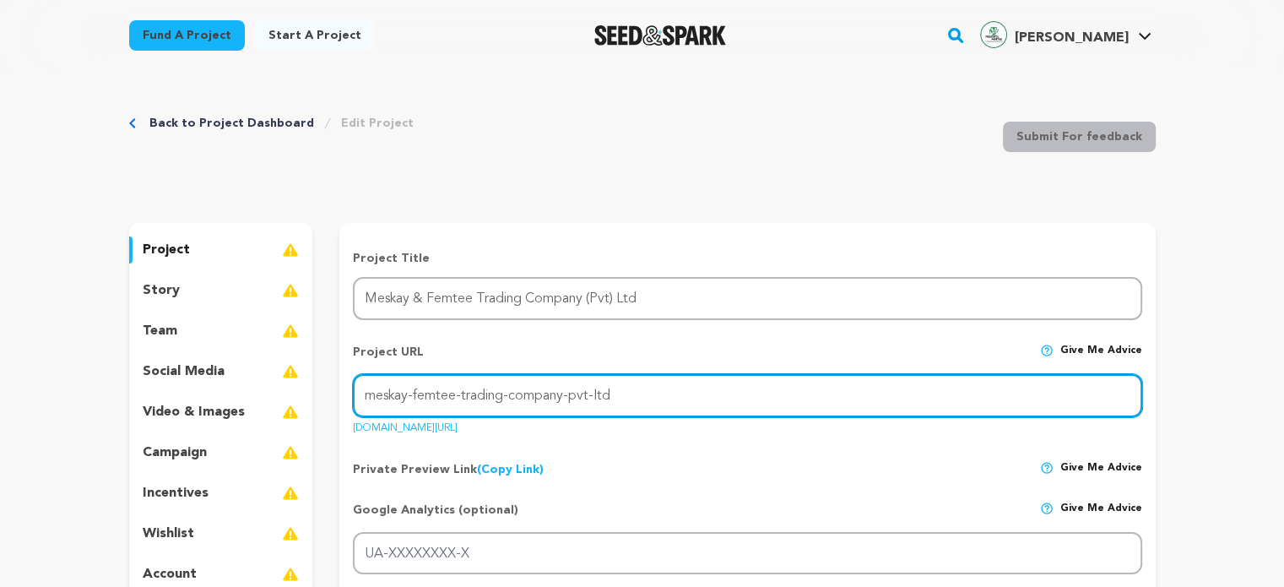
paste input "[URL][DOMAIN_NAME]"
paste input "text"
type input "[URL][DOMAIN_NAME]"
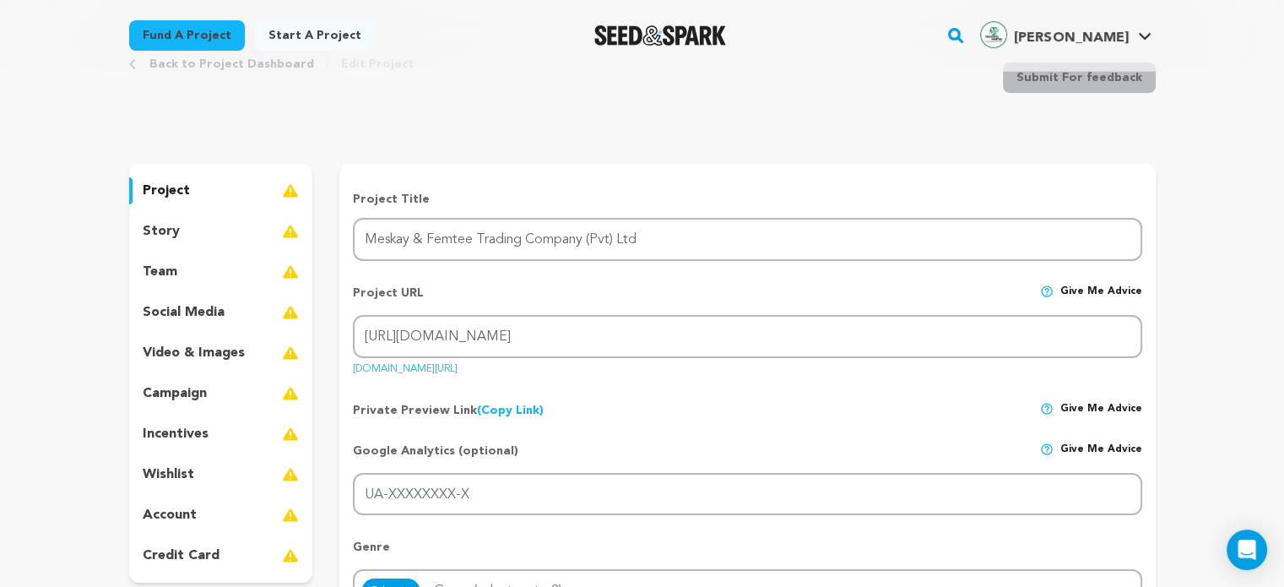
scroll to position [84, 0]
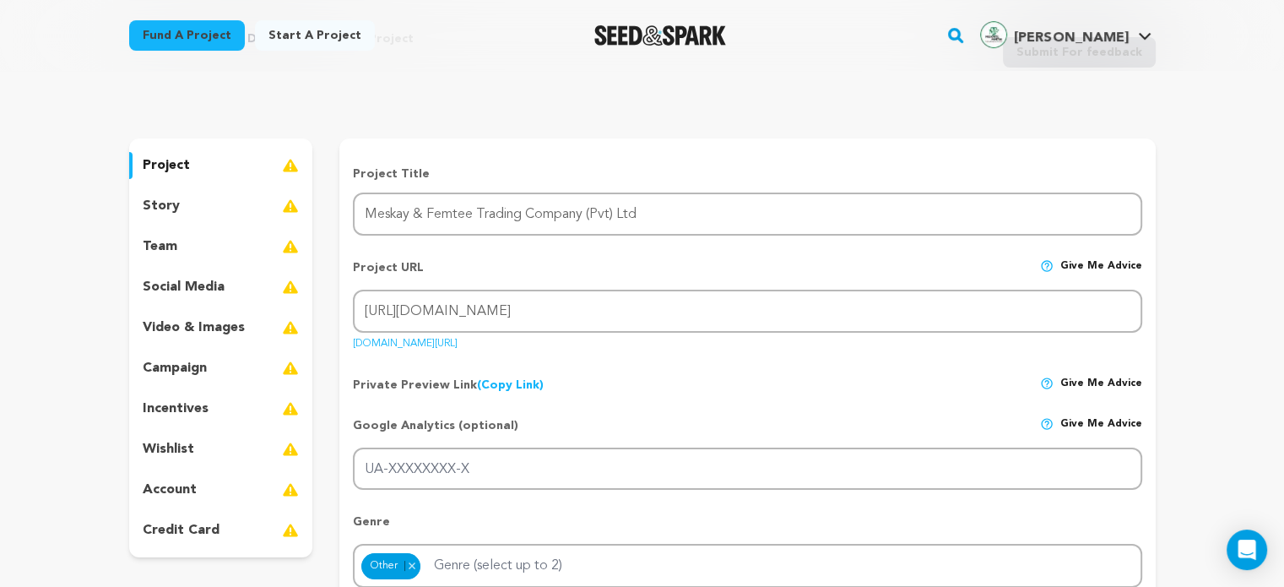
click at [713, 344] on div "Project URL Give me advice Project URL [URL][DOMAIN_NAME] [DOMAIN_NAME][URL]" at bounding box center [747, 299] width 788 height 107
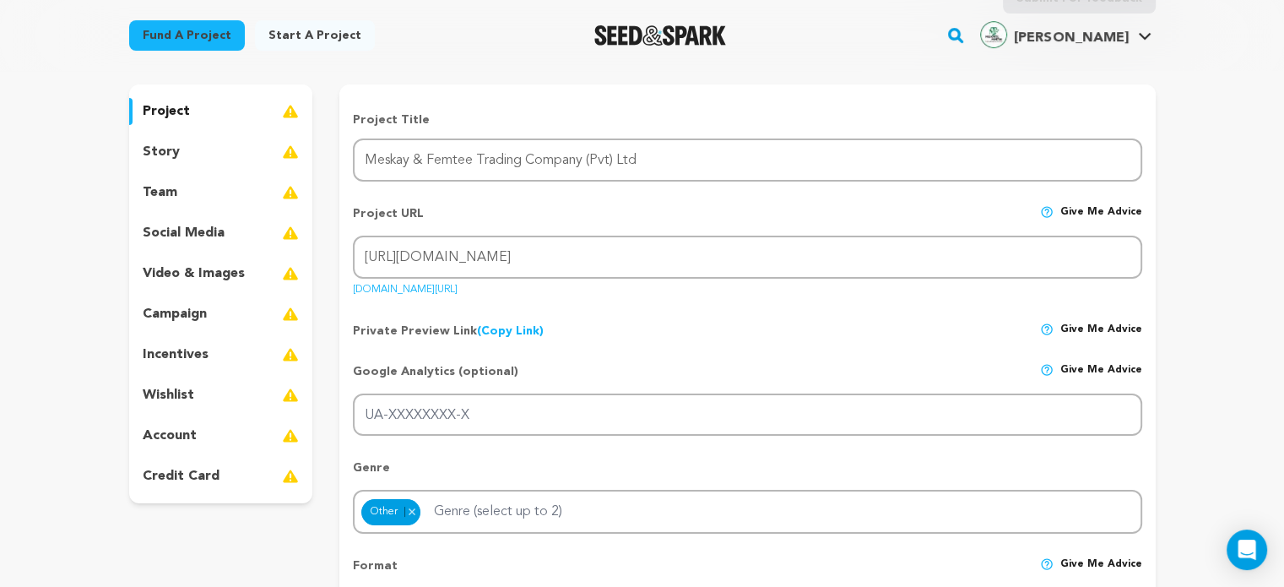
scroll to position [169, 0]
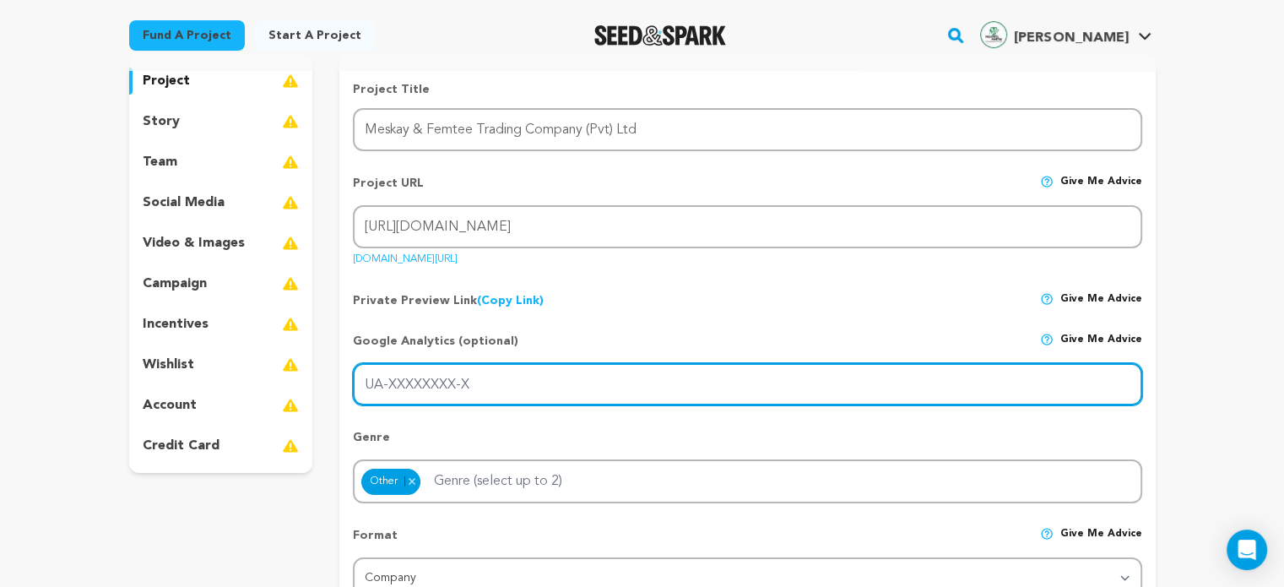
click at [462, 380] on input "UA-XXXXXXXX-X" at bounding box center [747, 384] width 788 height 43
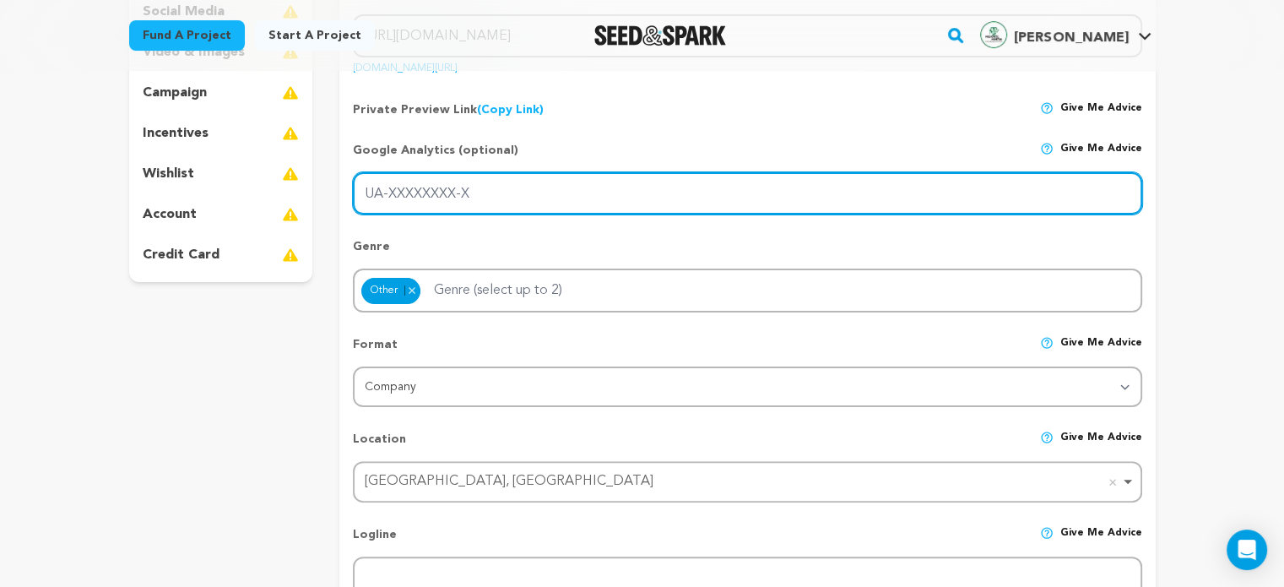
scroll to position [422, 0]
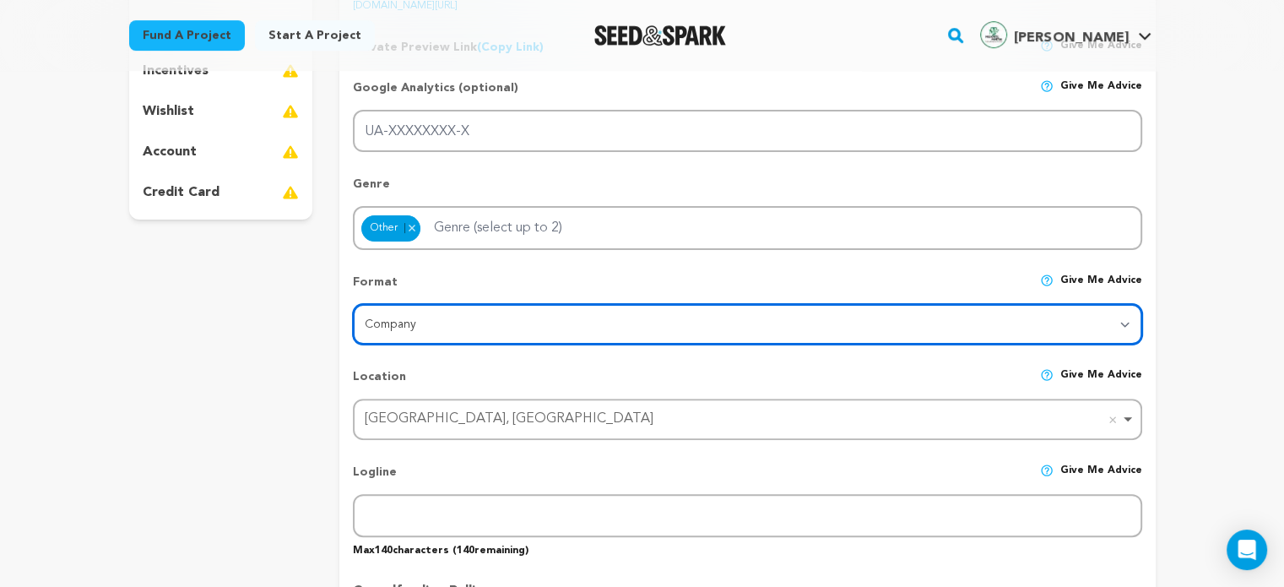
click at [472, 322] on select "Category Film Feature Film Short Series VR Experience Film Festival Company Mus…" at bounding box center [747, 324] width 788 height 41
click at [483, 322] on select "Category Film Feature Film Short Series VR Experience Film Festival Company Mus…" at bounding box center [747, 324] width 788 height 41
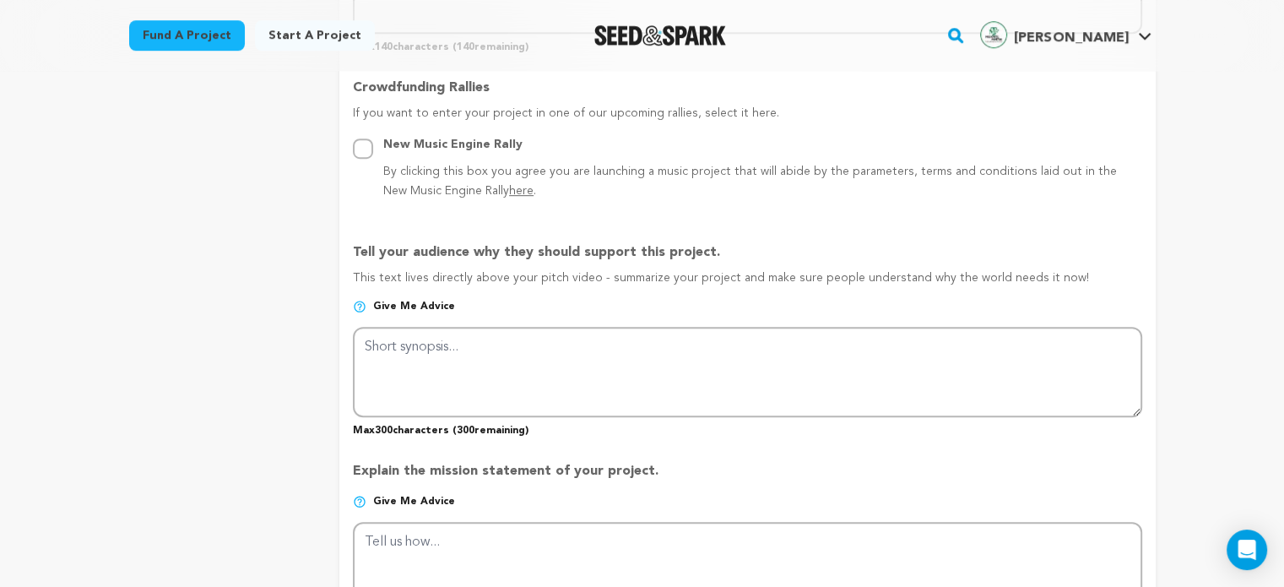
scroll to position [929, 0]
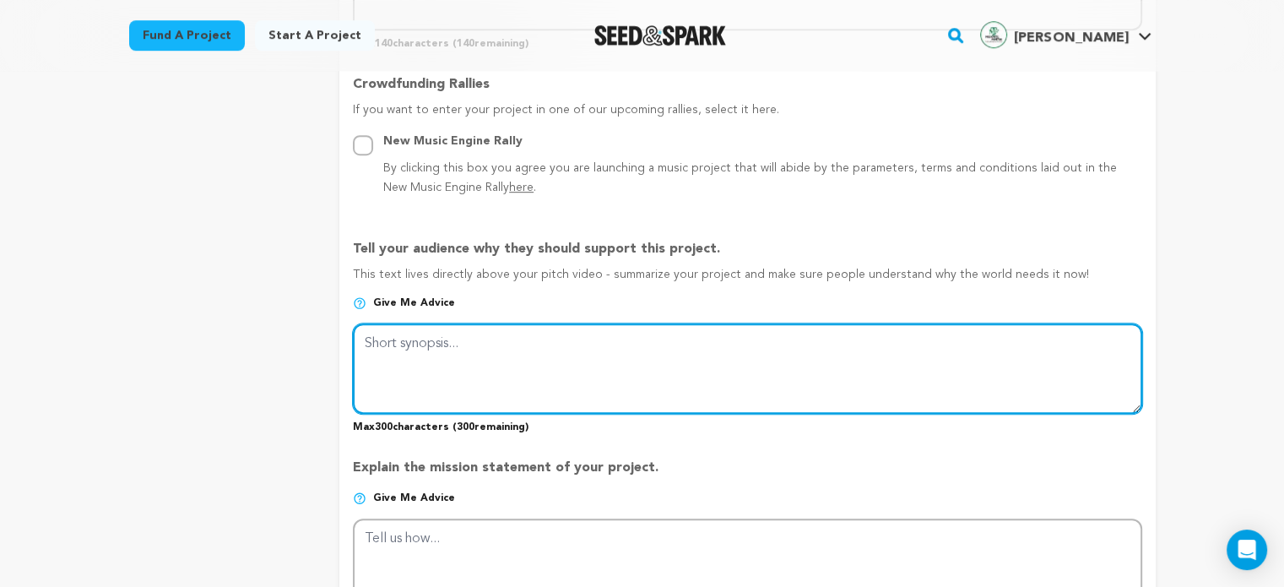
click at [507, 352] on textarea at bounding box center [747, 367] width 788 height 89
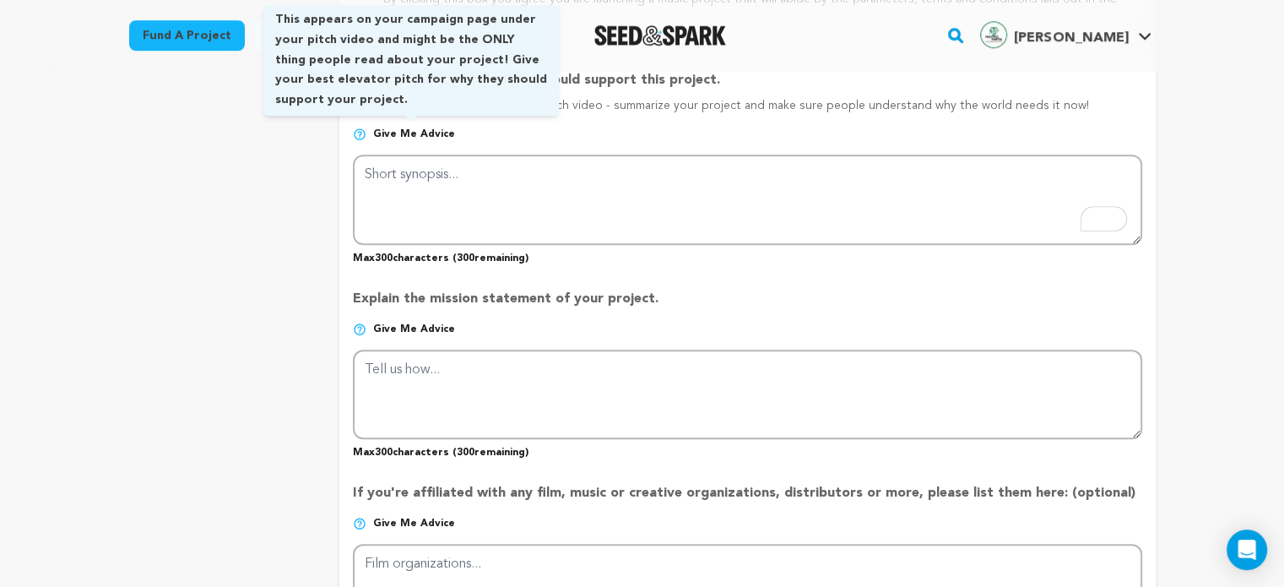
click at [387, 132] on span "Give me advice" at bounding box center [414, 134] width 82 height 14
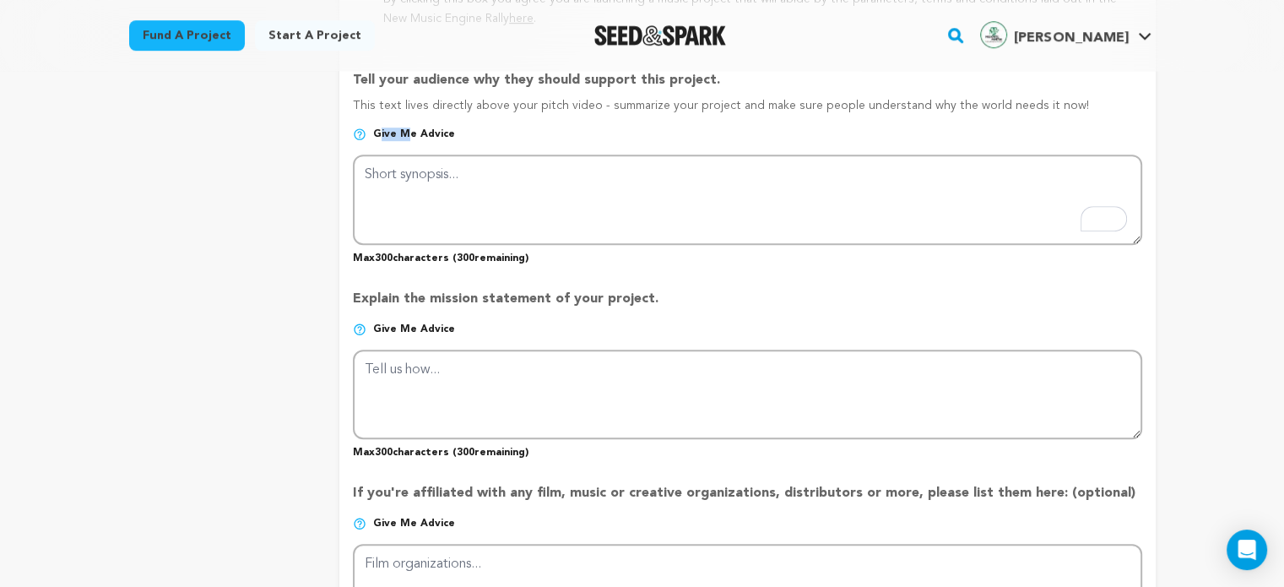
click at [387, 132] on span "Give me advice" at bounding box center [414, 134] width 82 height 14
click at [441, 131] on span "Give me advice" at bounding box center [414, 134] width 82 height 14
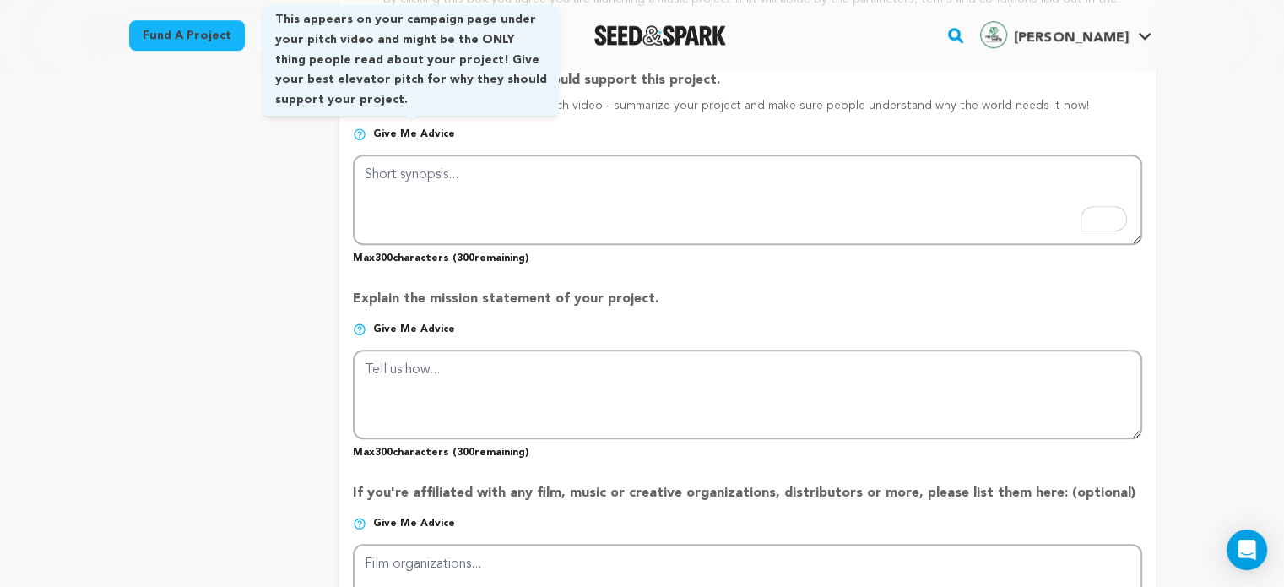
drag, startPoint x: 464, startPoint y: 127, endPoint x: 382, endPoint y: 135, distance: 82.2
click at [382, 135] on p "Give me advice" at bounding box center [747, 140] width 788 height 27
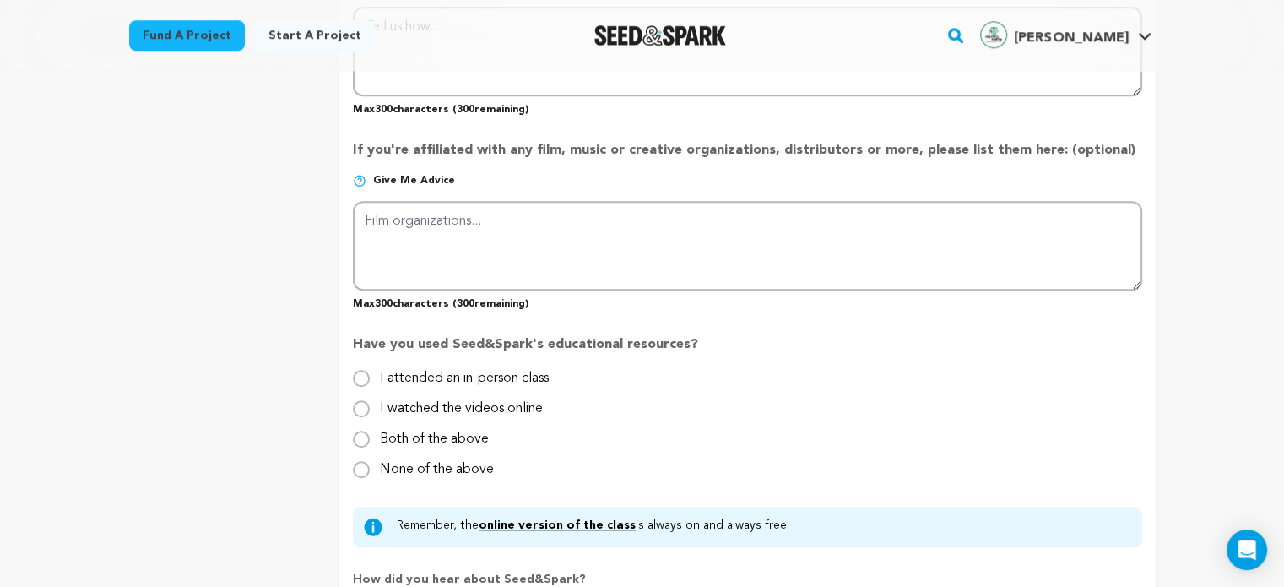
scroll to position [1435, 0]
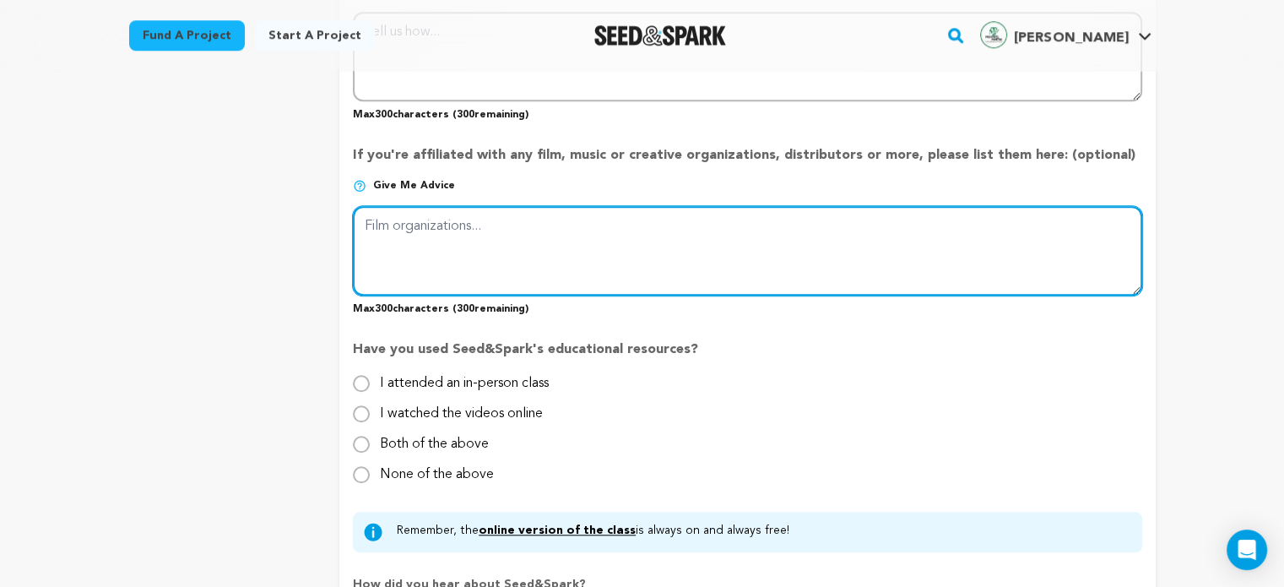
click at [474, 225] on textarea at bounding box center [747, 250] width 788 height 89
paste textarea "At MFTC (Meskay & Femtee Trading Company Pvt. Ltd.), we take pride in being par…"
type textarea "At MFTC (Meskay & Femtee Trading Company Pvt. Ltd.), we take pride in being par…"
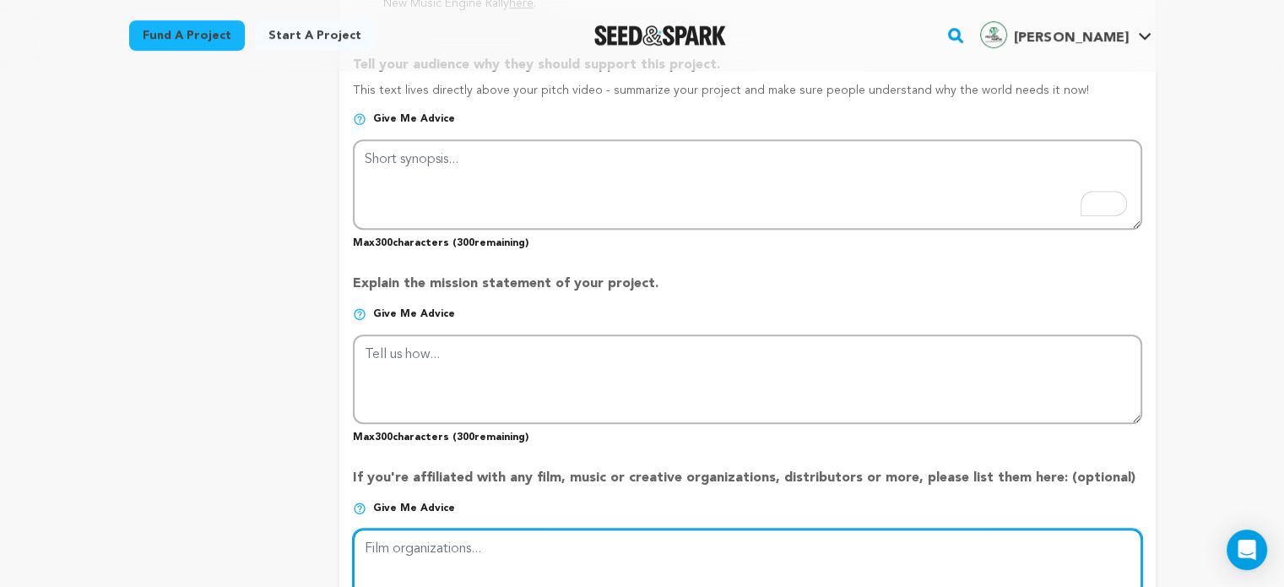
scroll to position [1013, 0]
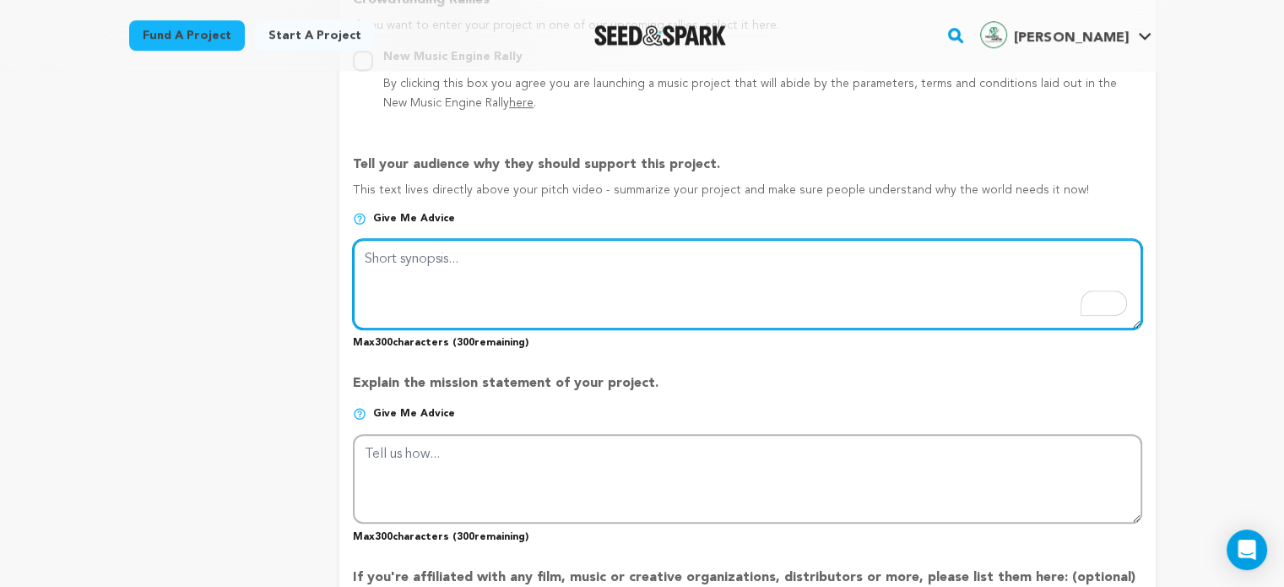
click at [540, 252] on textarea "To enrich screen reader interactions, please activate Accessibility in Grammarl…" at bounding box center [747, 283] width 788 height 89
paste textarea "When it comes to rice, Pakistan has earned global recognition as one of the mos…"
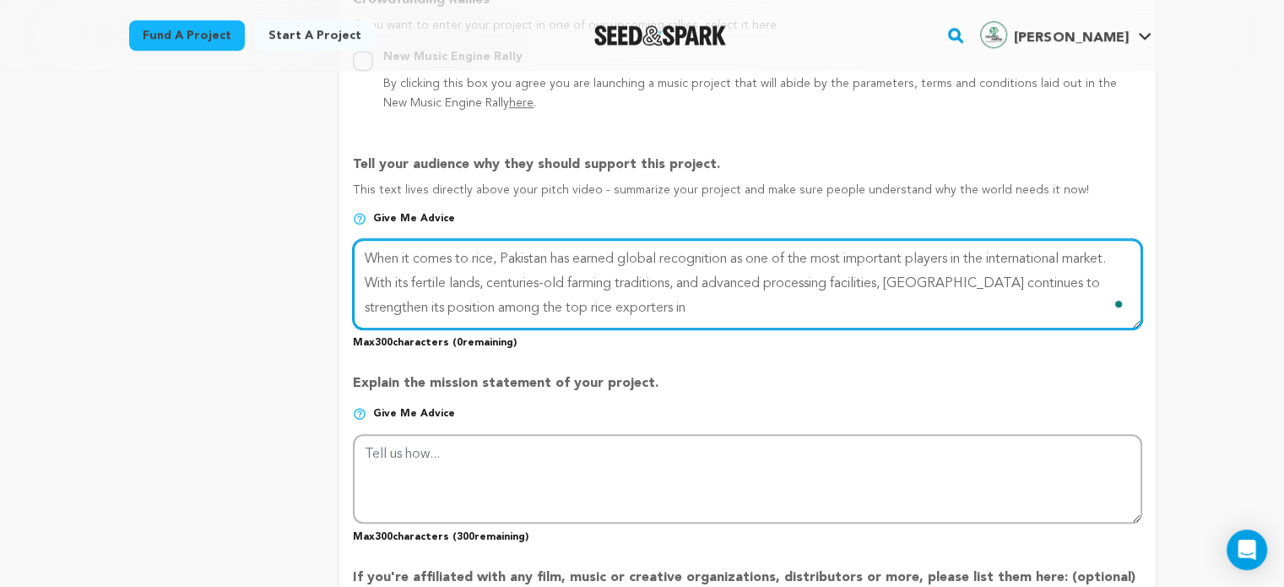
click at [901, 279] on textarea "To enrich screen reader interactions, please activate Accessibility in Grammarl…" at bounding box center [747, 283] width 788 height 89
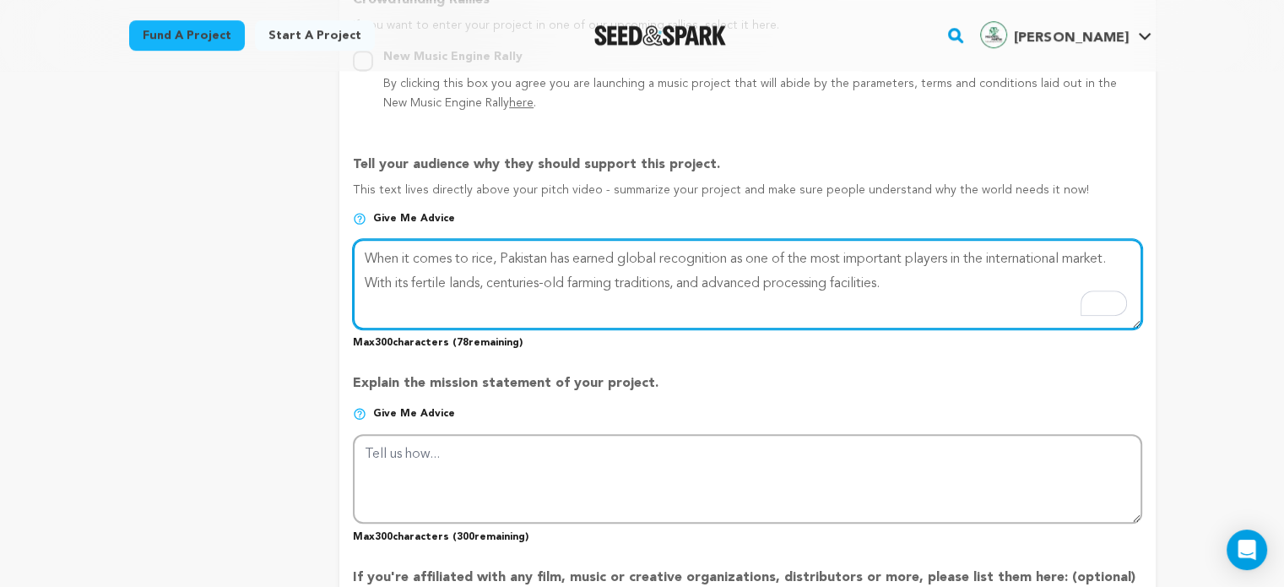
paste textarea "At MFTC (Meskay & Femtee Trading Company Pvt. Ltd.), we take pride in being pa"
type textarea "When it comes to rice, Pakistan has earned global recognition as one of the mos…"
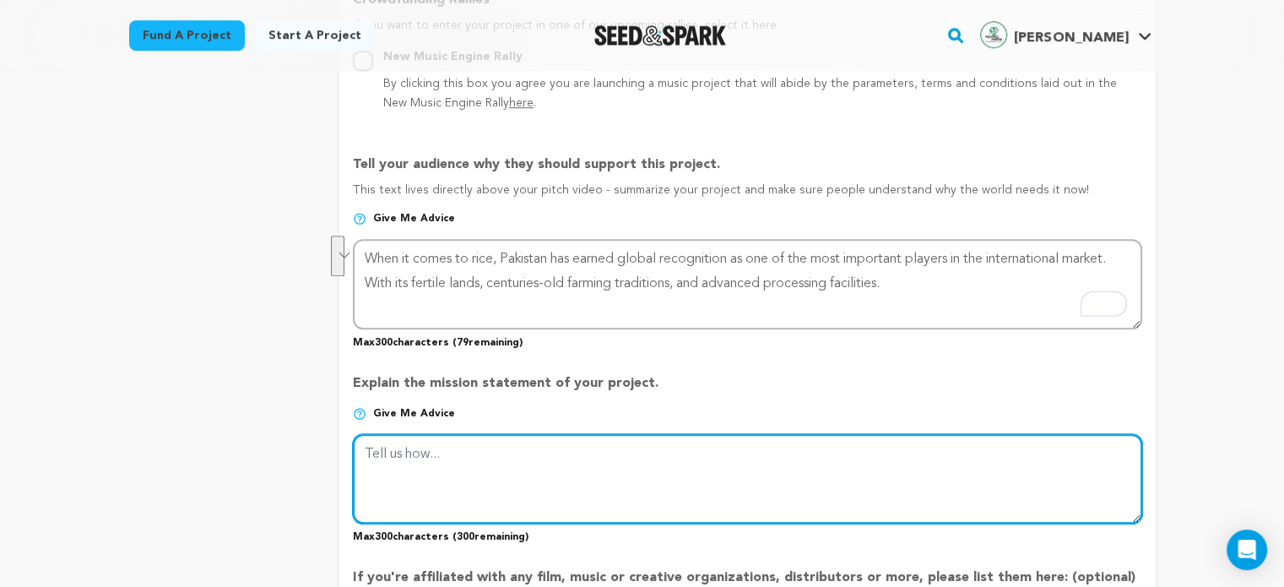
click at [537, 473] on textarea at bounding box center [747, 478] width 788 height 89
paste textarea "At MFTC (Meskay & Femtee Trading Company Pvt. Ltd.), we take pride in being par…"
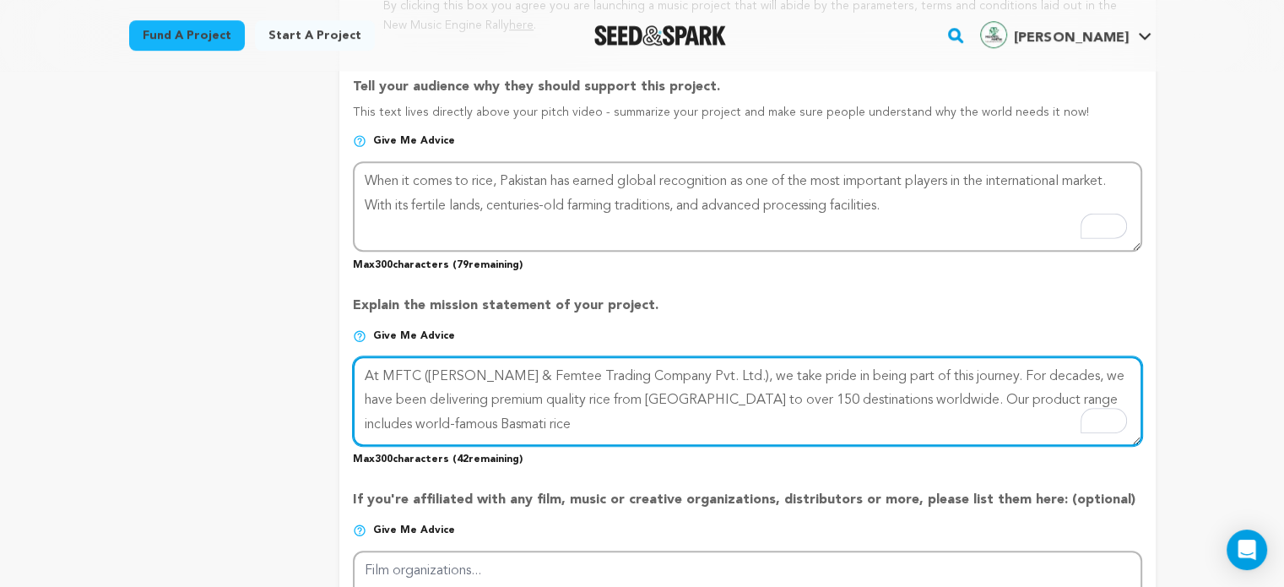
scroll to position [1097, 0]
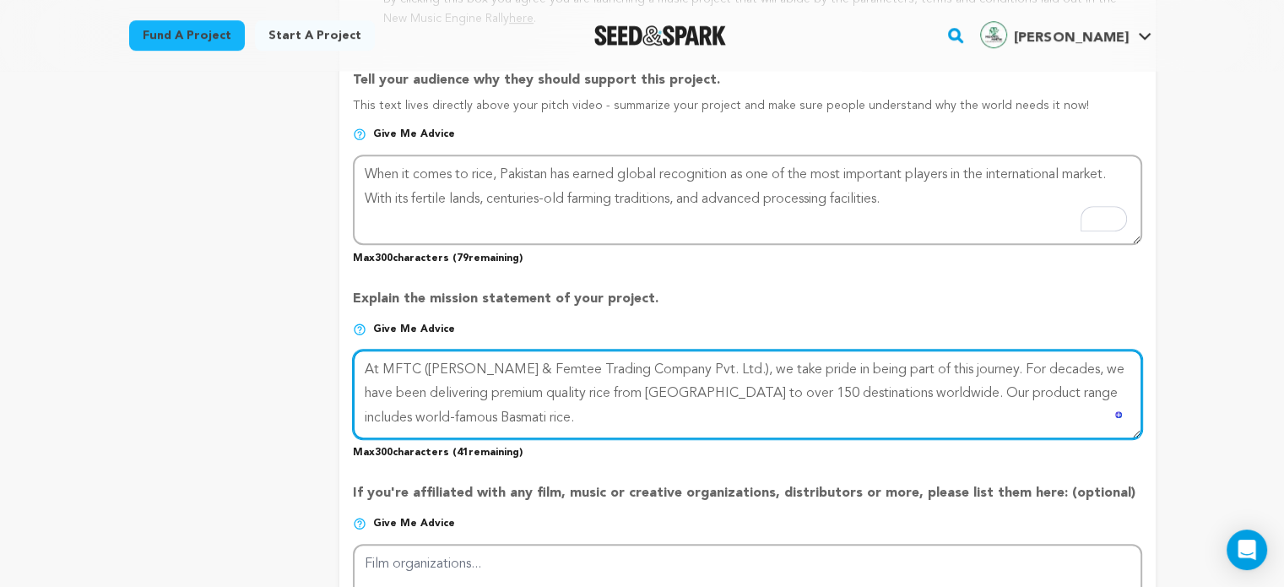
type textarea "At MFTC (Meskay & Femtee Trading Company Pvt. Ltd.), we take pride in being par…"
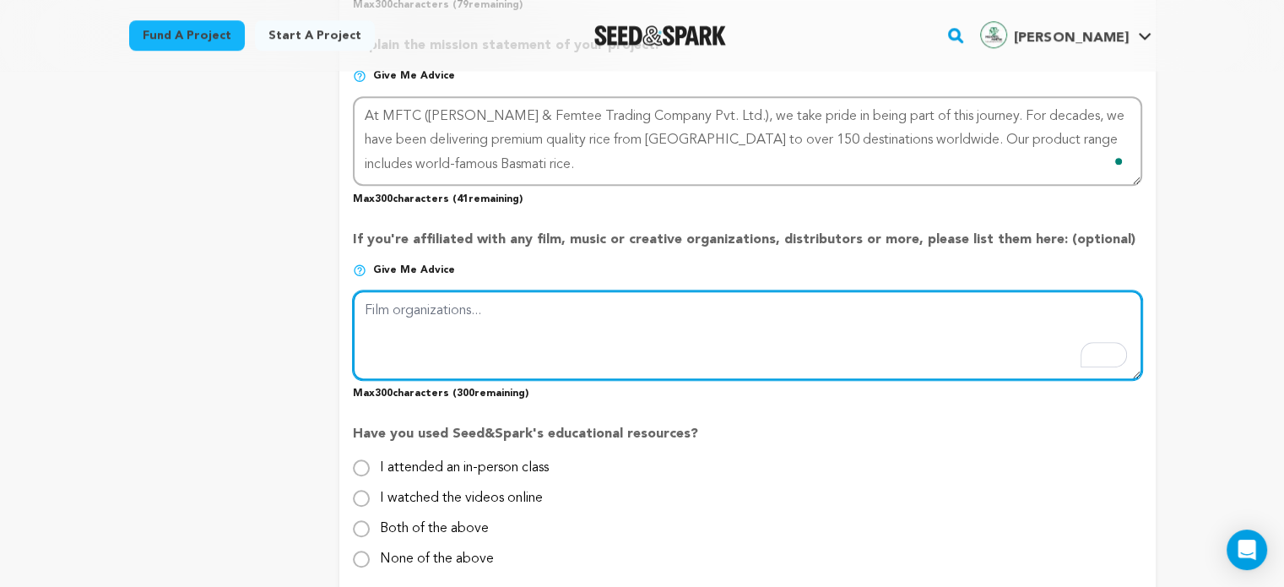
click at [519, 330] on textarea "To enrich screen reader interactions, please activate Accessibility in Grammarl…" at bounding box center [747, 334] width 788 height 89
paste textarea "But what truly sets us apart from other top rice exporters in Pakistan is our c…"
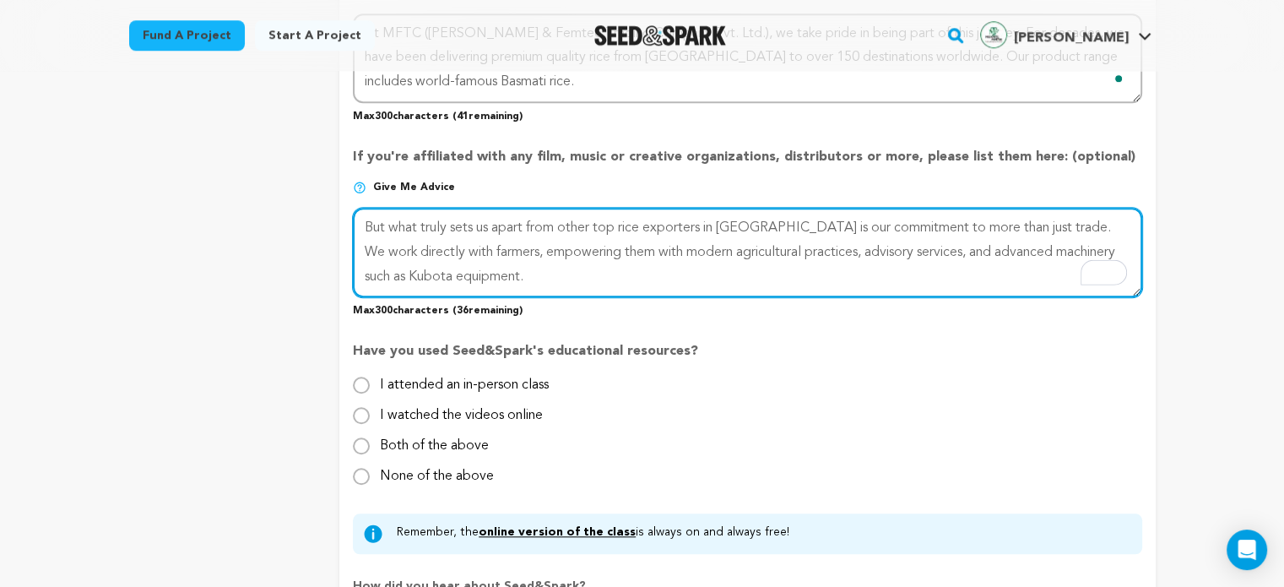
scroll to position [1520, 0]
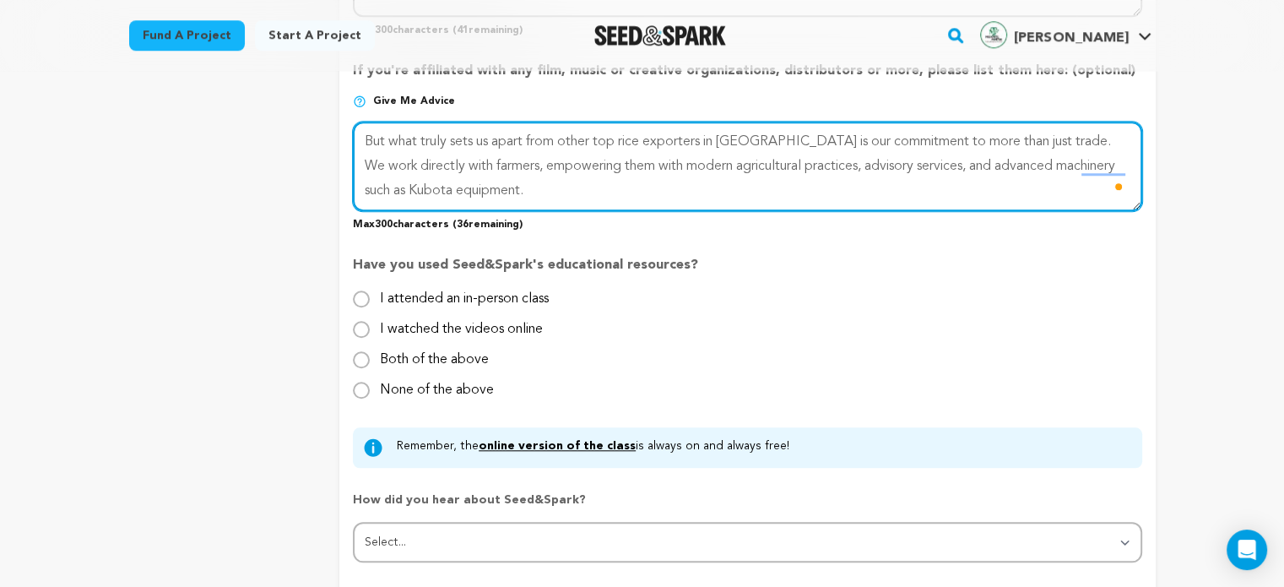
type textarea "But what truly sets us apart from other top rice exporters in Pakistan is our c…"
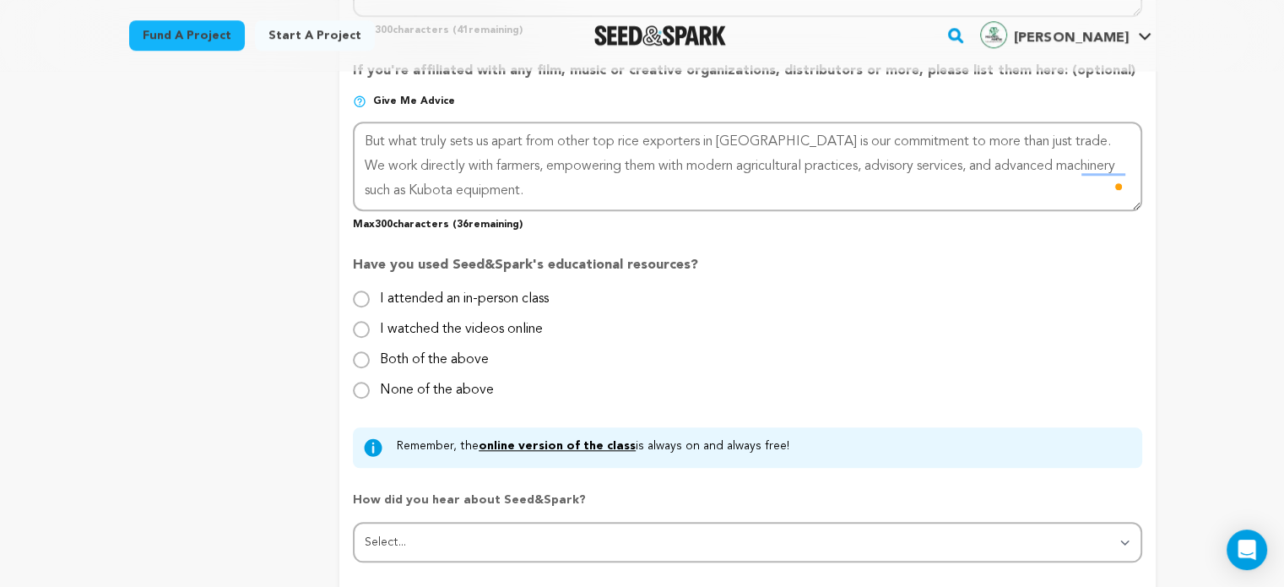
click at [433, 354] on label "Both of the above" at bounding box center [434, 352] width 109 height 27
click at [370, 354] on input "Both of the above" at bounding box center [361, 359] width 17 height 17
radio input "true"
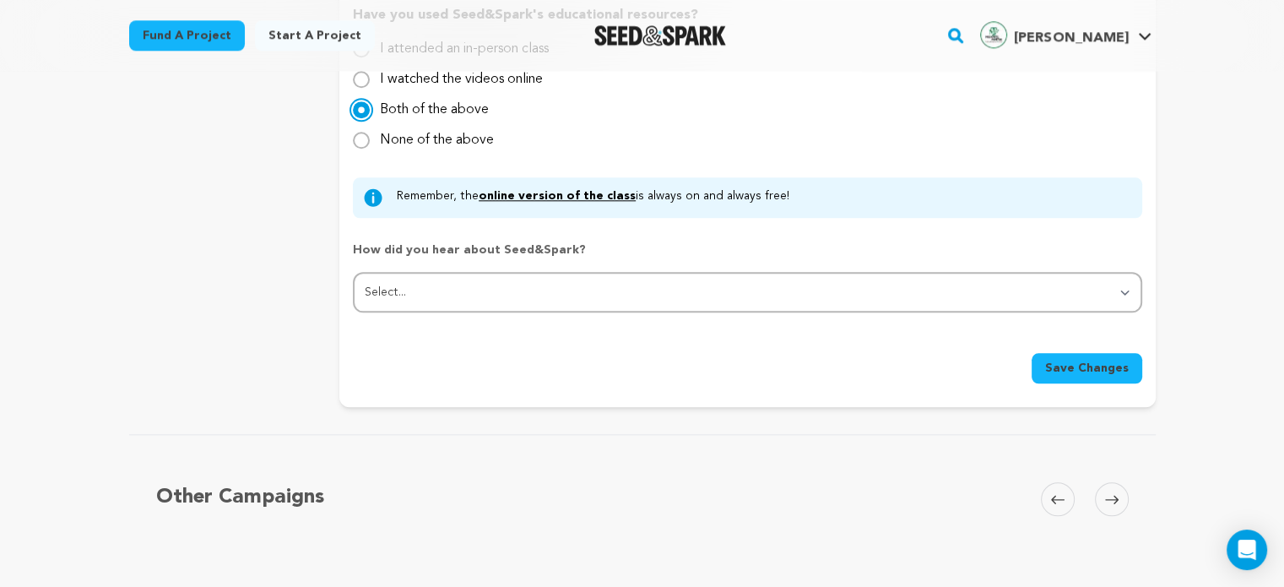
scroll to position [1773, 0]
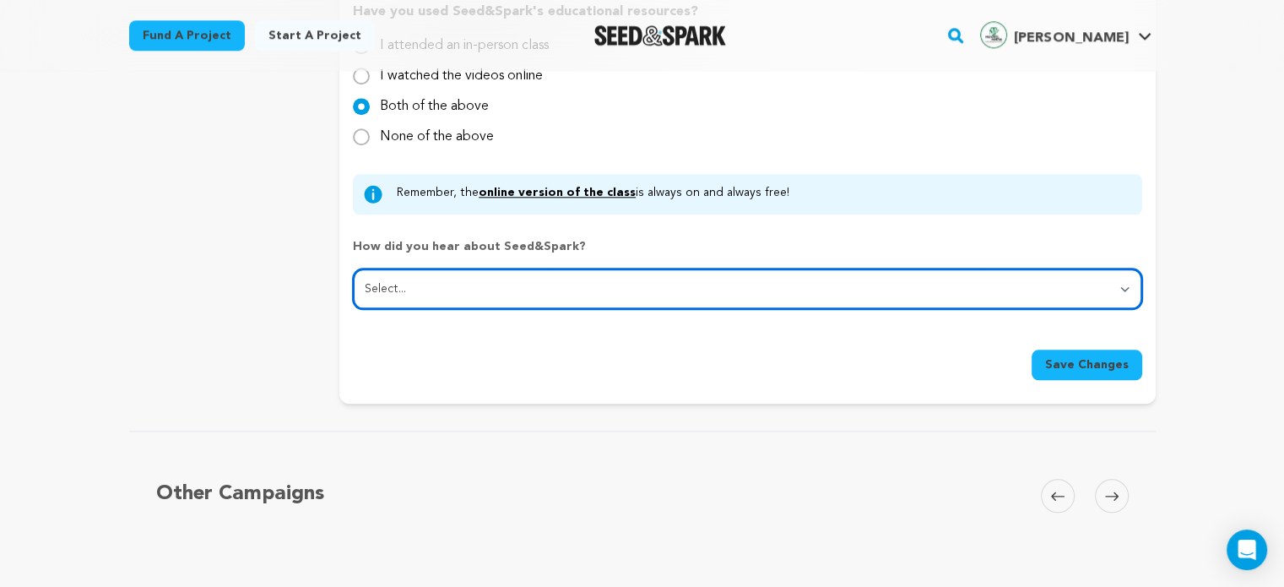
click at [523, 285] on select "Select... From a friend Social media Film festival or film organization Took an…" at bounding box center [747, 288] width 788 height 41
select select "0"
click at [353, 268] on select "Select... From a friend Social media Film festival or film organization Took an…" at bounding box center [747, 288] width 788 height 41
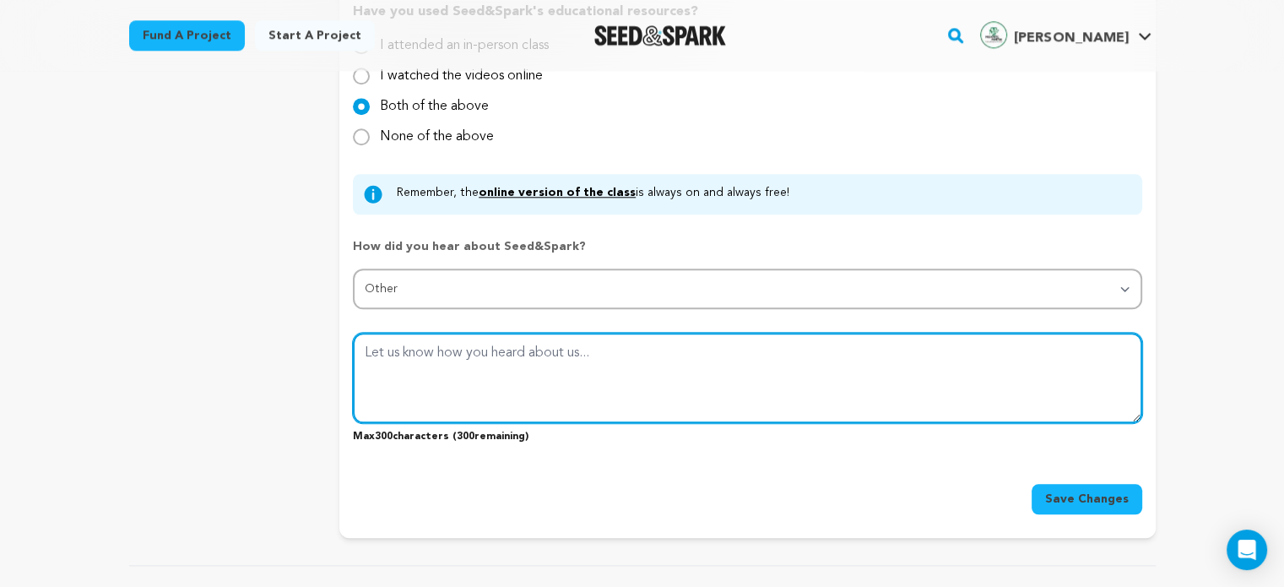
click at [530, 370] on textarea at bounding box center [747, 377] width 788 height 89
paste textarea "Beyond rice, MFTC also exports guar gum, sesame seeds, cereals, and other agro …"
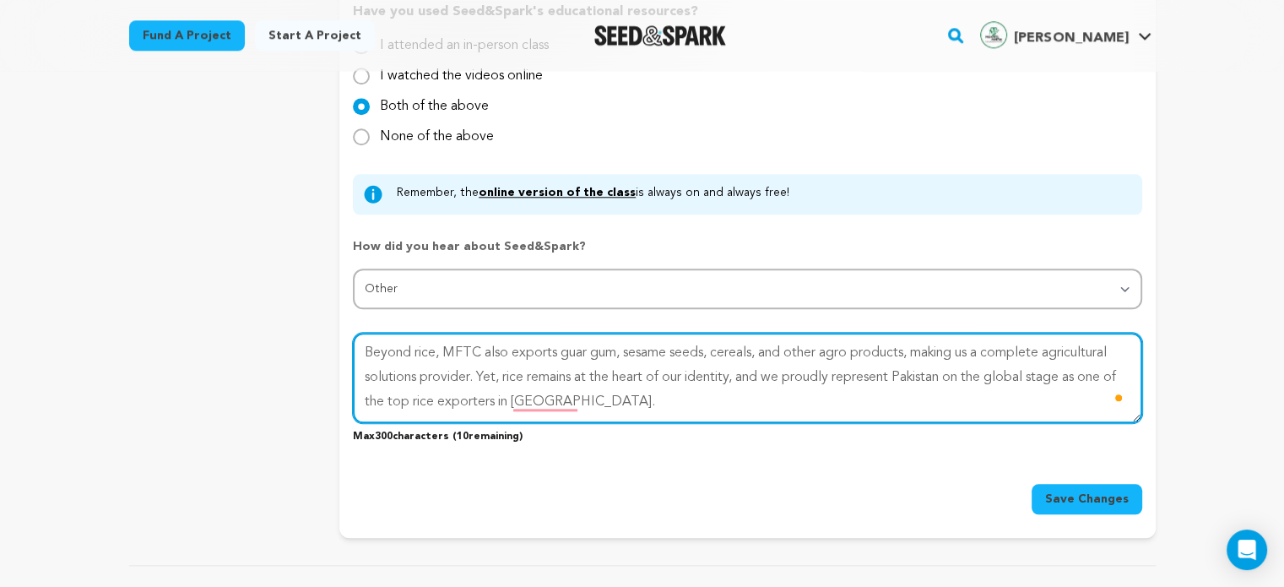
type textarea "Beyond rice, MFTC also exports guar gum, sesame seeds, cereals, and other agro …"
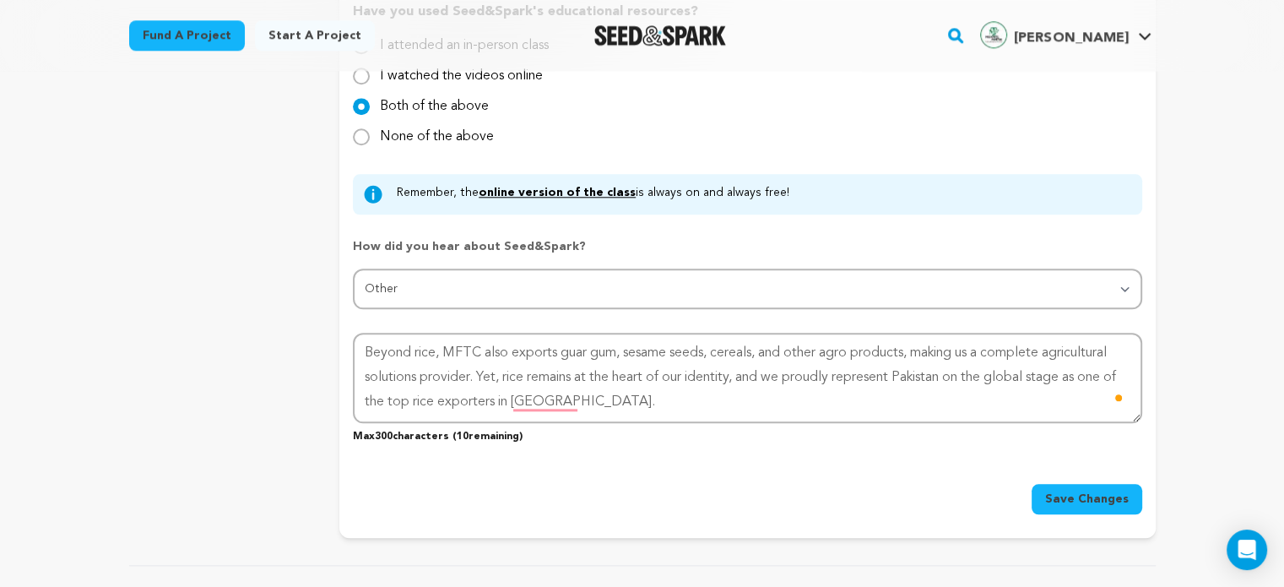
click at [1114, 490] on span "Save Changes" at bounding box center [1087, 498] width 84 height 17
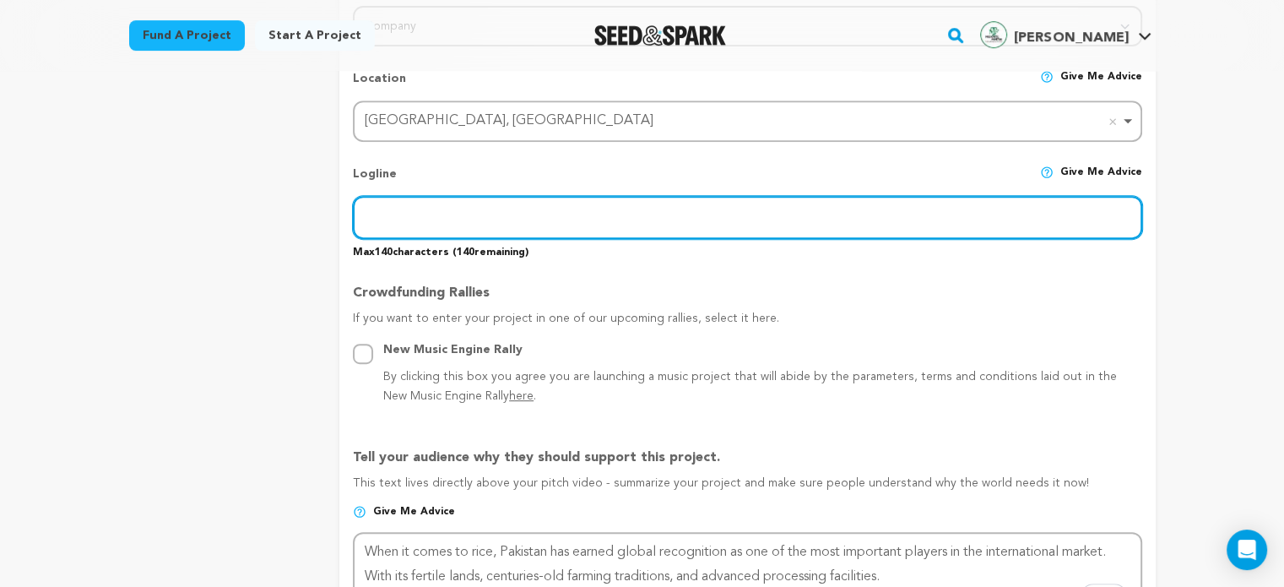
scroll to position [658, 0]
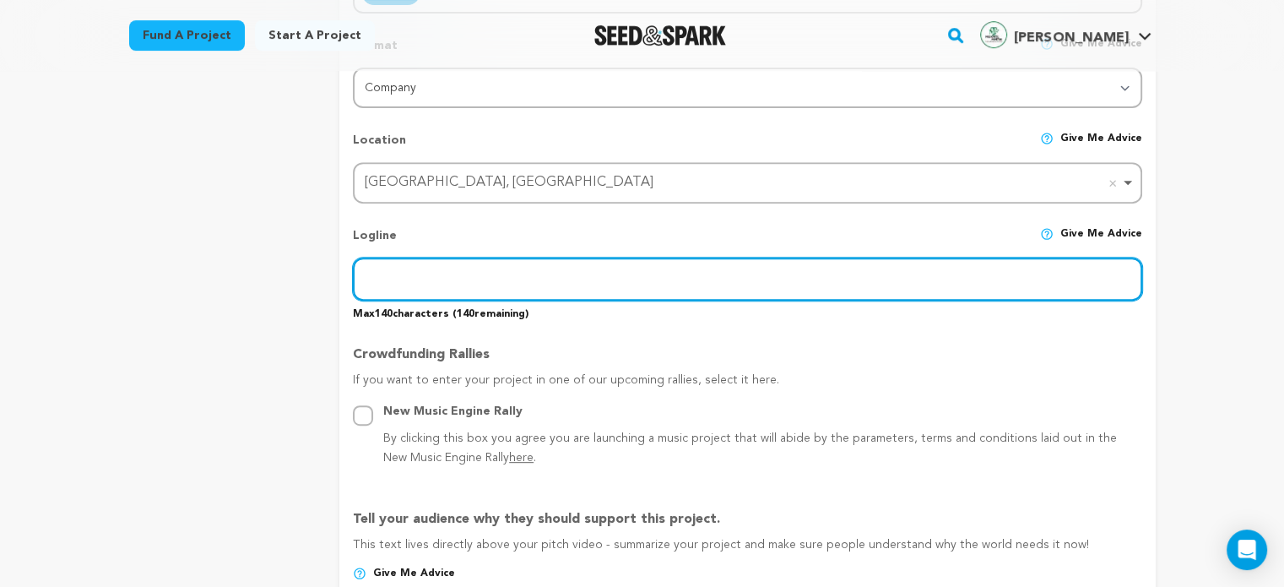
click at [497, 280] on input "text" at bounding box center [747, 278] width 788 height 43
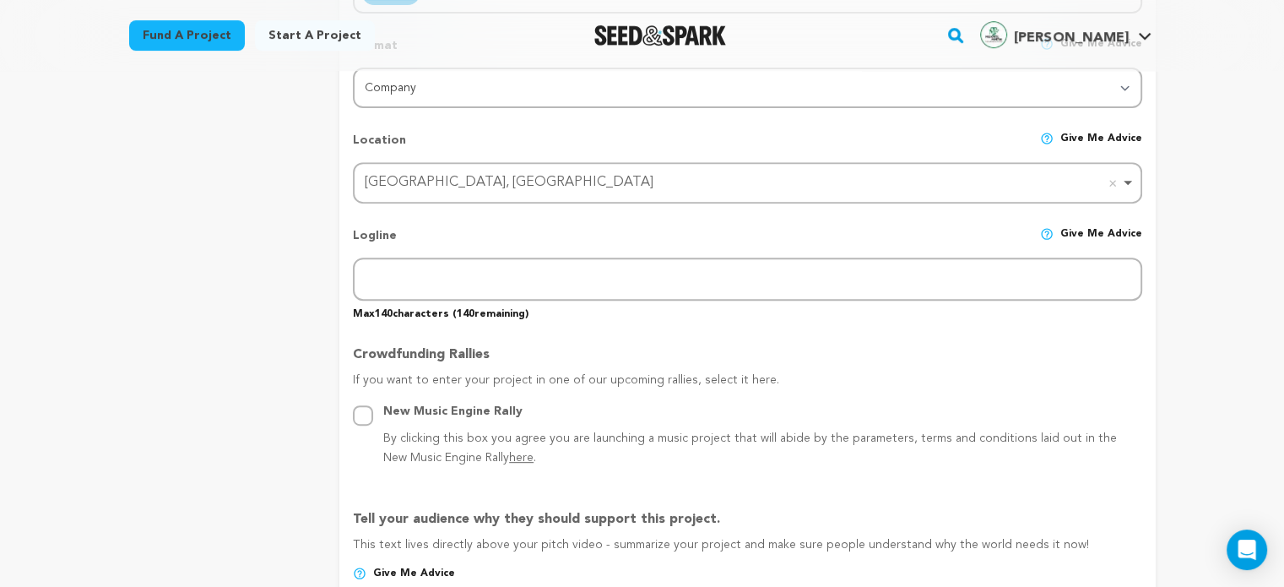
click at [371, 231] on p "Logline" at bounding box center [375, 242] width 44 height 30
copy p "Logline"
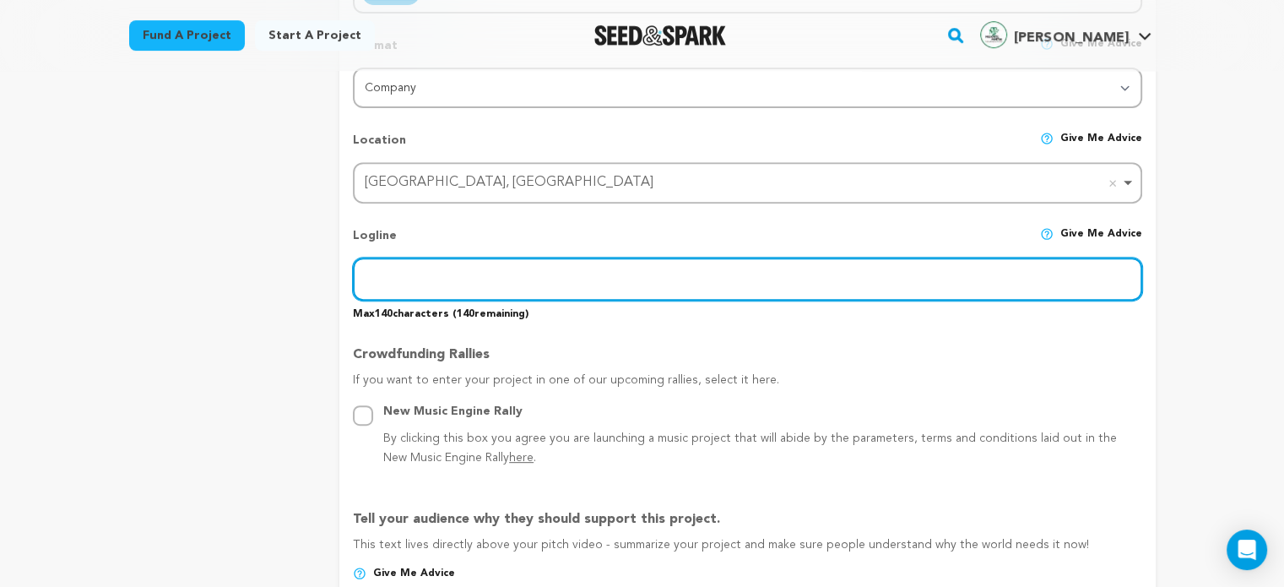
click at [528, 269] on input "text" at bounding box center [747, 278] width 788 height 43
paste input "From Pakistan’s fertile fields to global markets, delivering trust in every gra…"
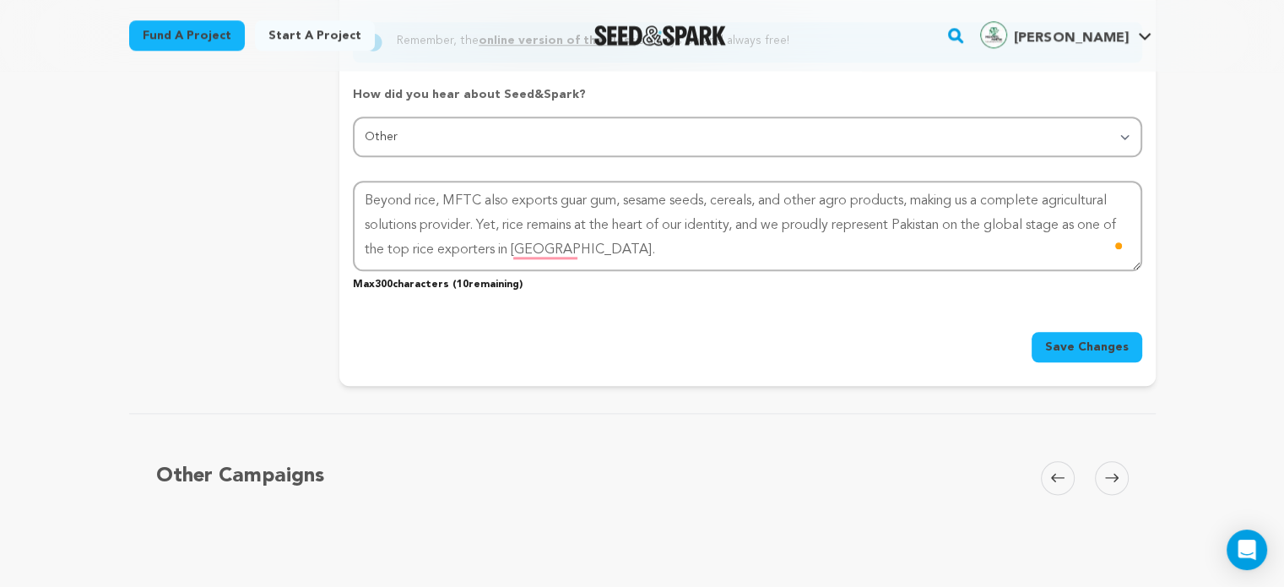
type input "From Pakistan’s fertile fields to global markets, delivering trust in every gra…"
click at [1092, 344] on span "Save Changes" at bounding box center [1087, 347] width 84 height 17
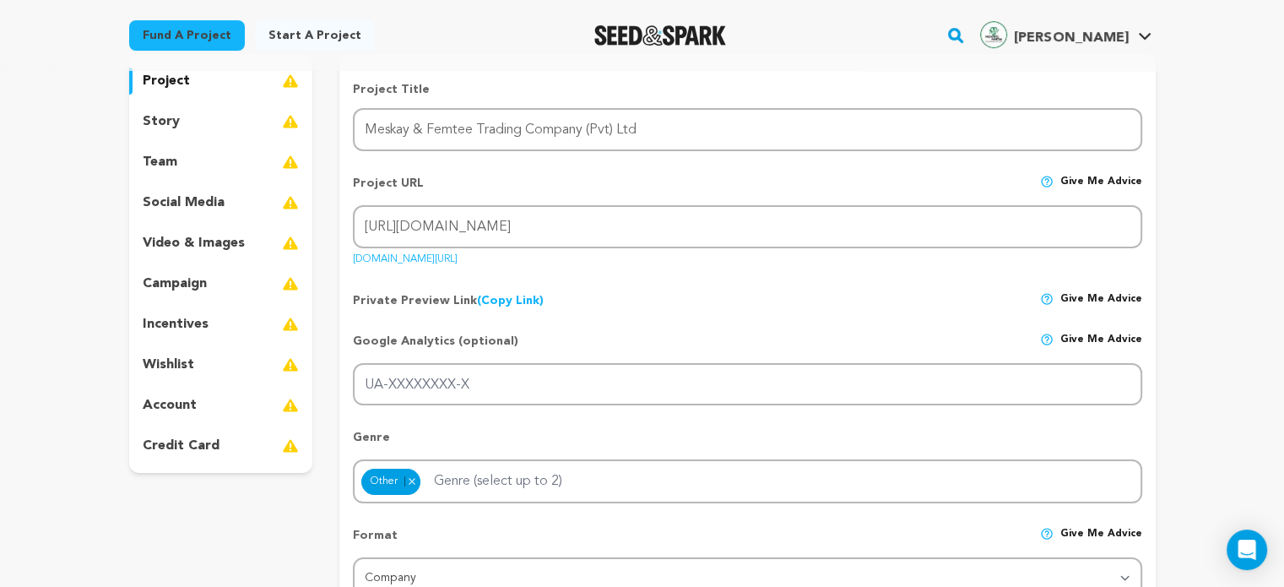
scroll to position [0, 0]
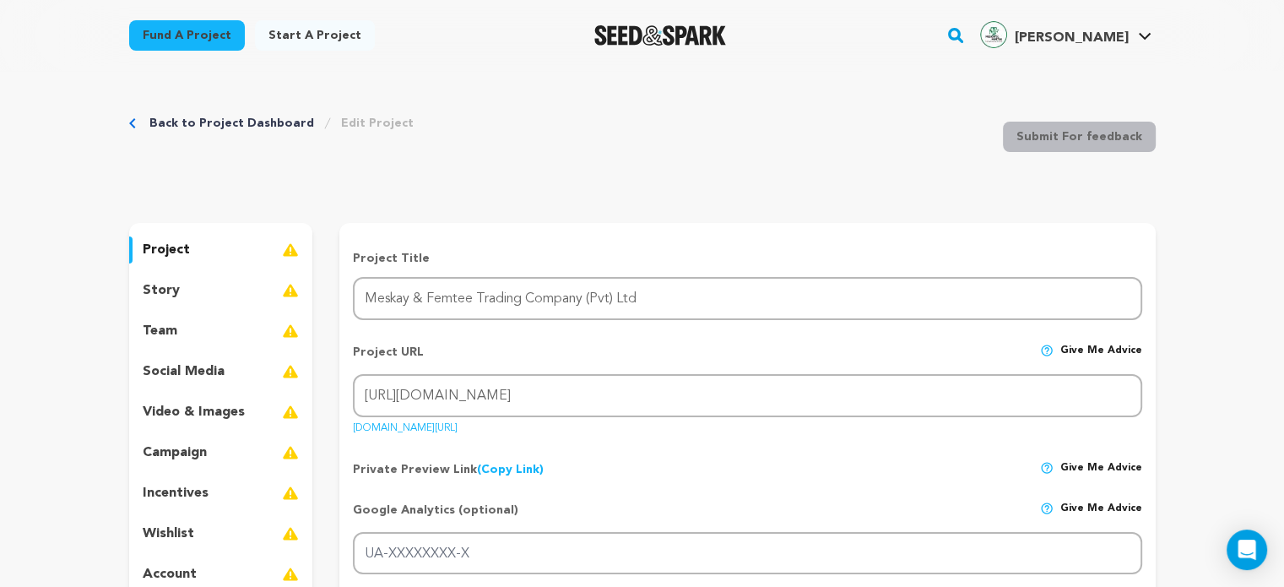
click at [182, 373] on p "social media" at bounding box center [184, 371] width 82 height 20
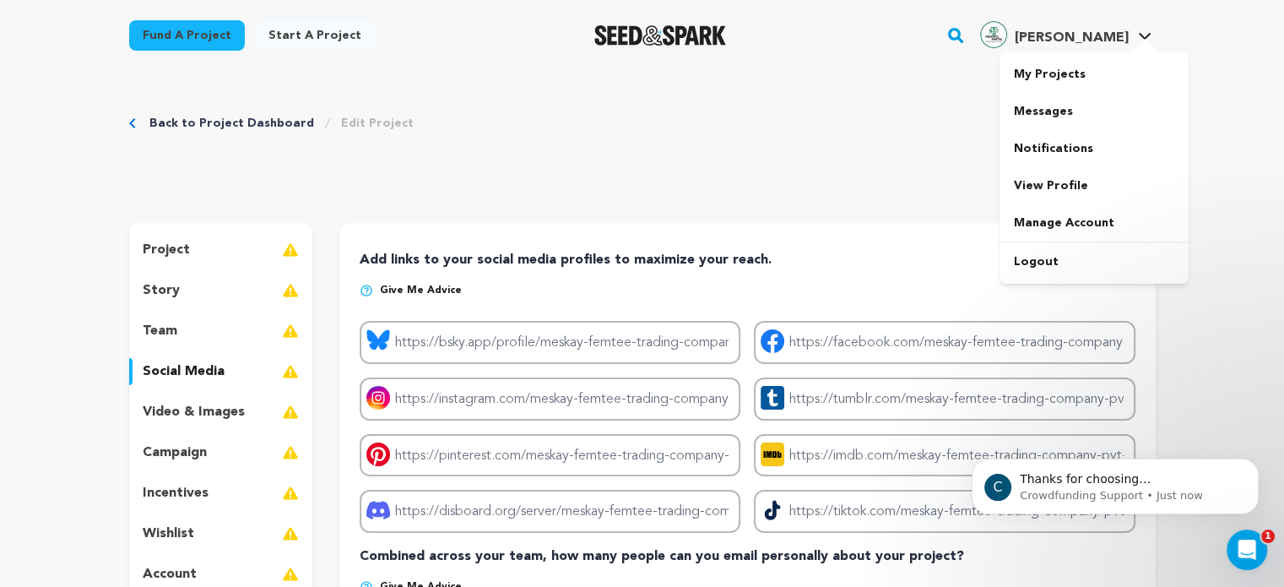
click at [1138, 32] on icon at bounding box center [1145, 36] width 14 height 8
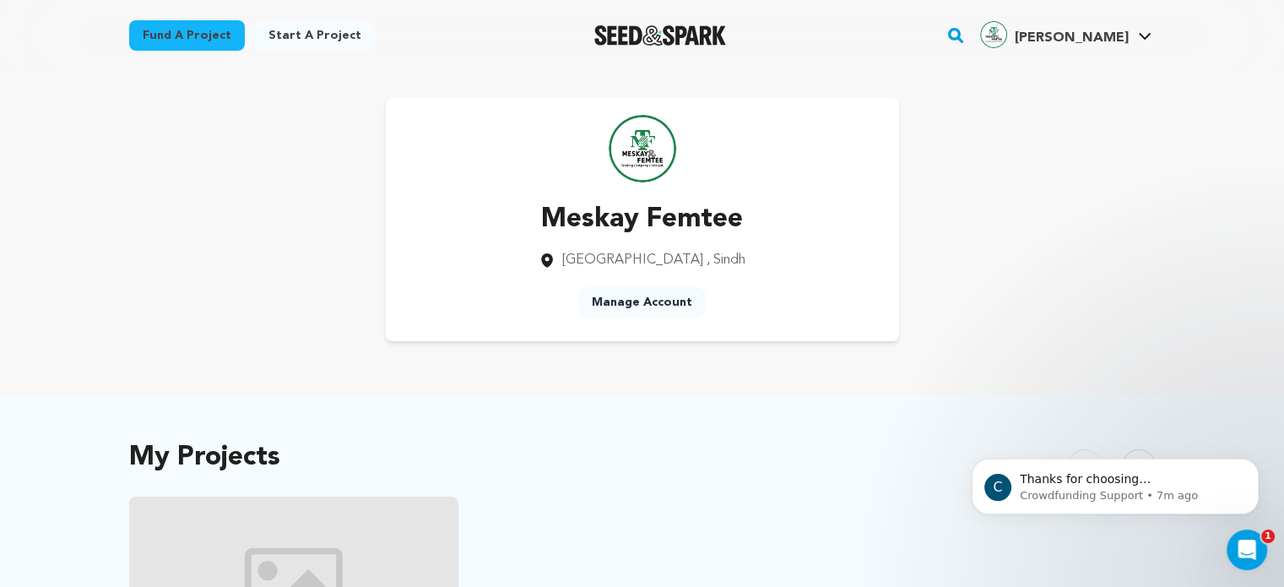
click at [1054, 242] on div "Meskay Femtee [GEOGRAPHIC_DATA] , [GEOGRAPHIC_DATA] Manage Account" at bounding box center [642, 219] width 1027 height 243
